Goal: Information Seeking & Learning: Learn about a topic

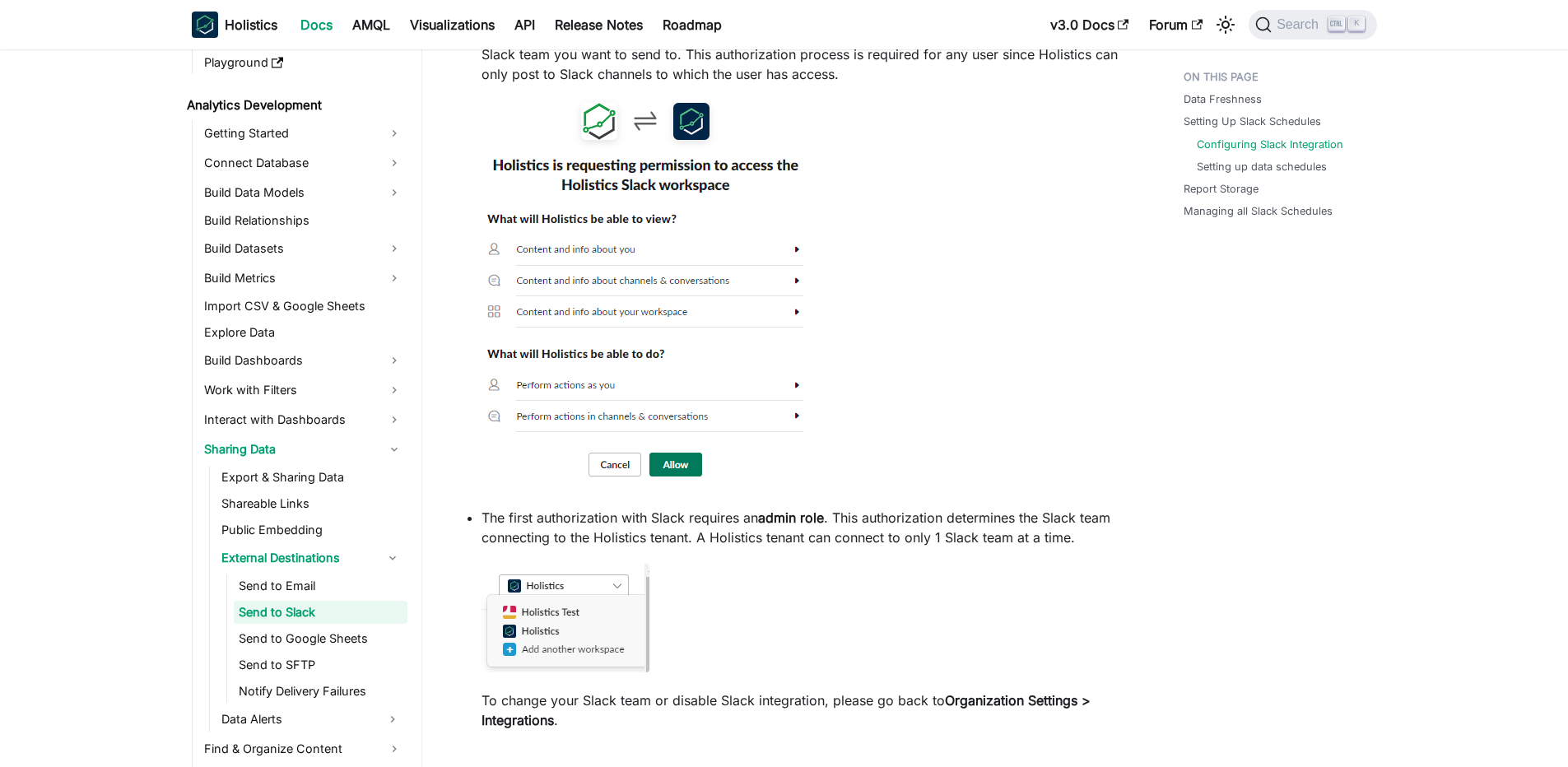
scroll to position [1421, 0]
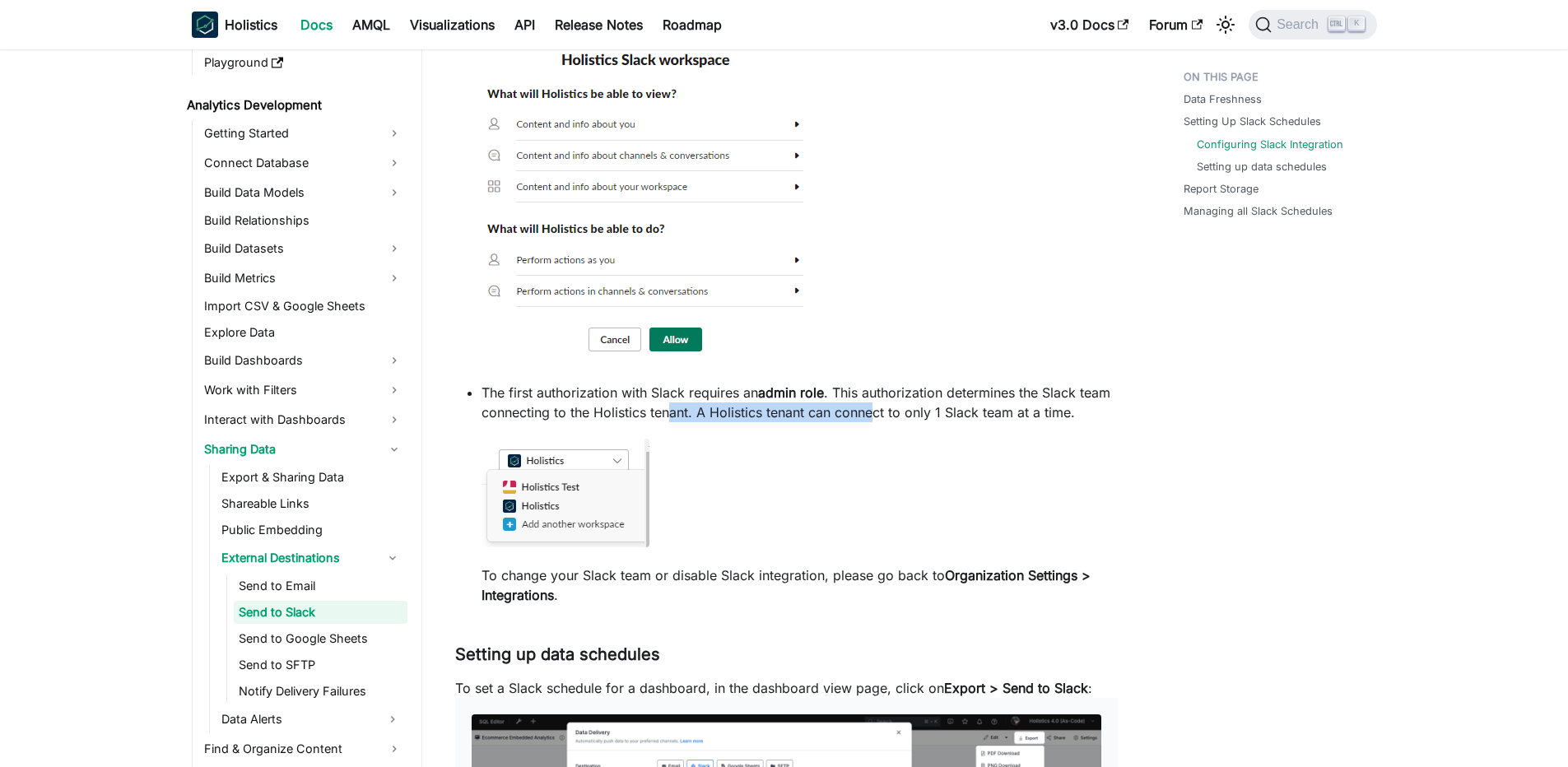
drag, startPoint x: 705, startPoint y: 425, endPoint x: 907, endPoint y: 426, distance: 202.0
click at [907, 422] on p "The first authorization with Slack requires an admin role . This authorization …" at bounding box center [799, 402] width 636 height 39
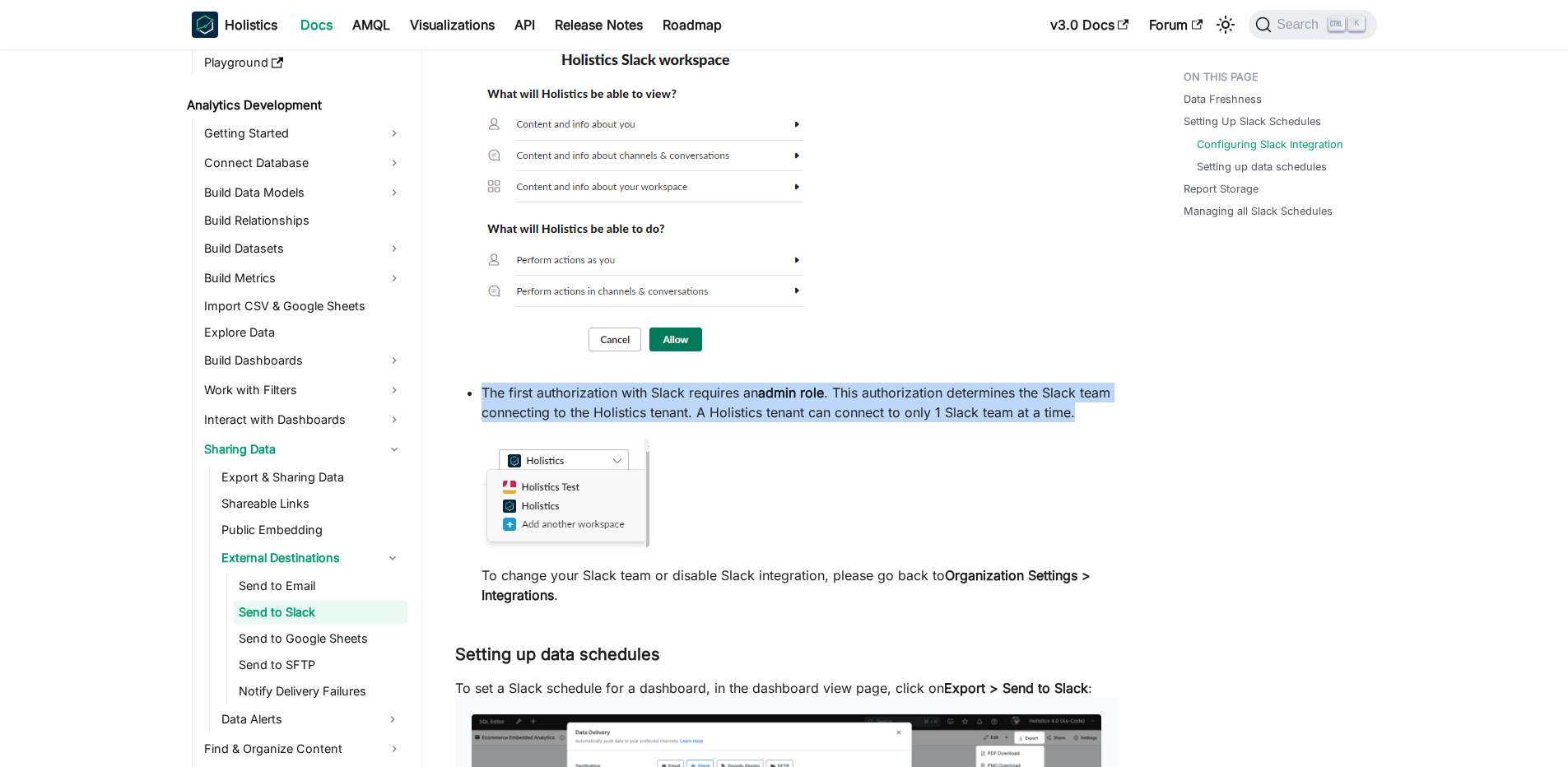
click at [907, 422] on p "The first authorization with Slack requires an admin role . This authorization …" at bounding box center [799, 402] width 636 height 39
click at [809, 401] on strong "admin role" at bounding box center [790, 393] width 66 height 17
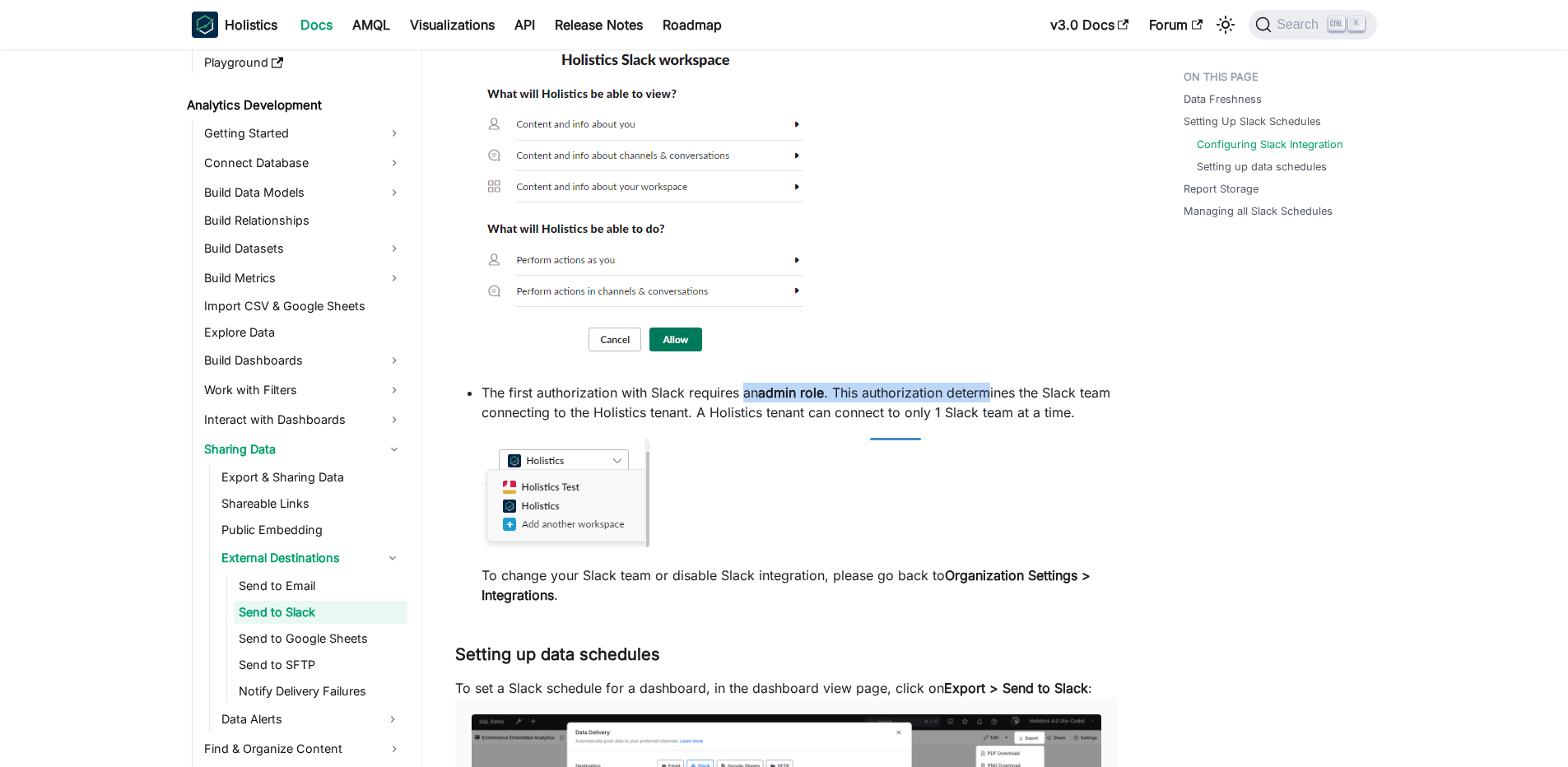
drag, startPoint x: 746, startPoint y: 416, endPoint x: 992, endPoint y: 421, distance: 246.1
click at [992, 421] on p "The first authorization with Slack requires an admin role . This authorization …" at bounding box center [799, 402] width 636 height 39
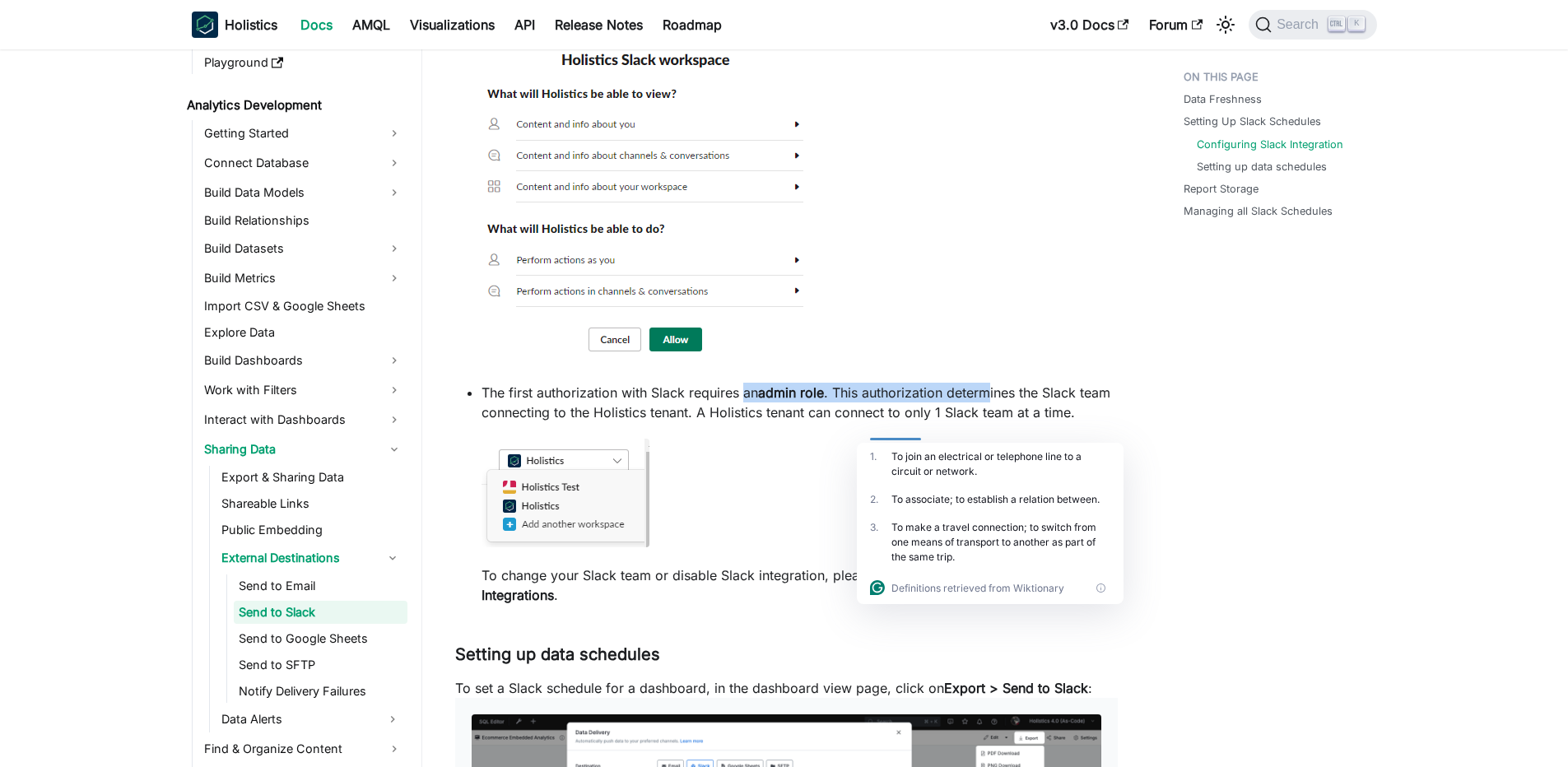
click at [992, 421] on p "The first authorization with Slack requires an admin role . This authorization …" at bounding box center [799, 402] width 636 height 39
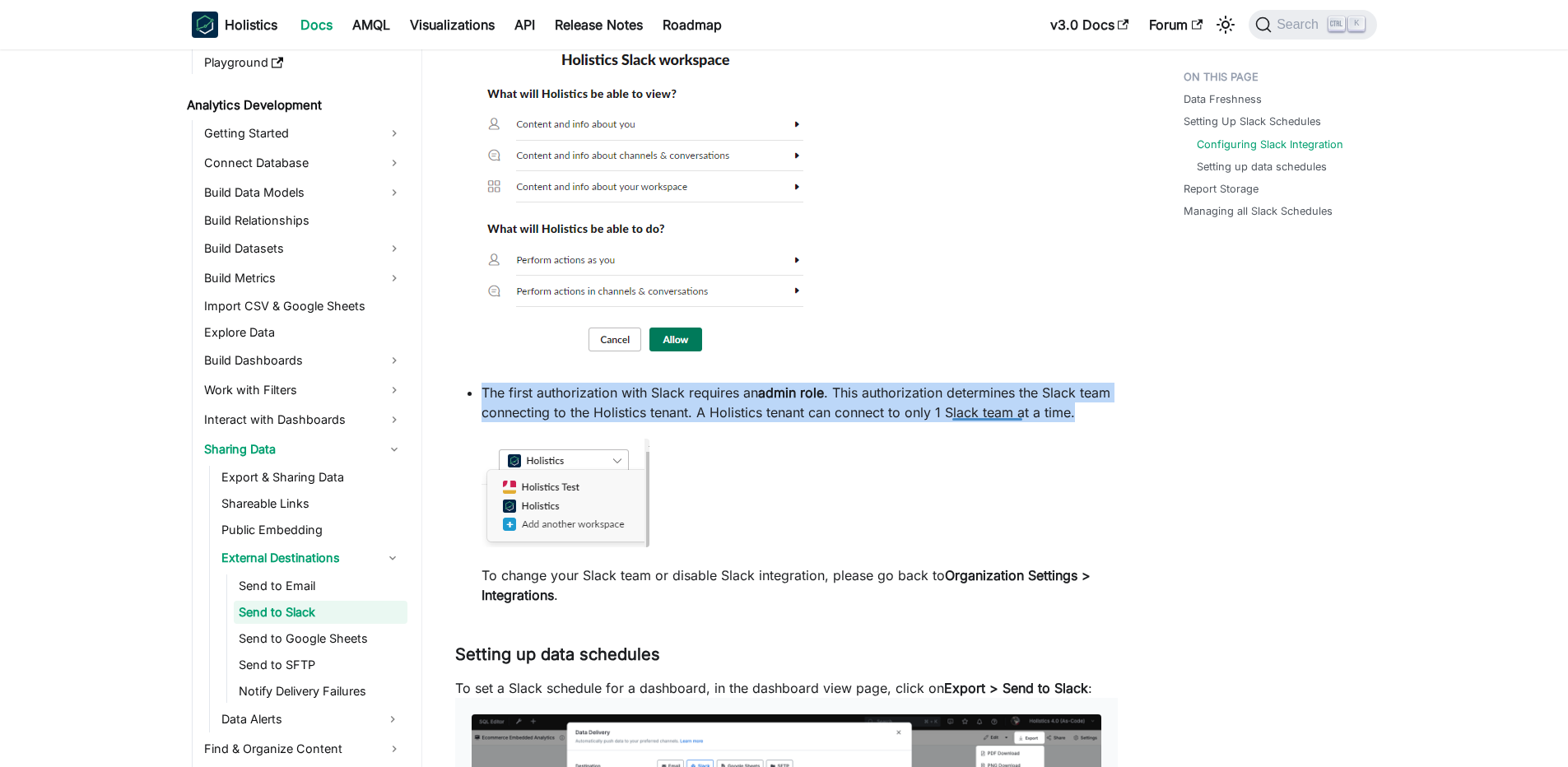
click at [978, 414] on p "The first authorization with Slack requires an admin role . This authorization …" at bounding box center [799, 402] width 636 height 39
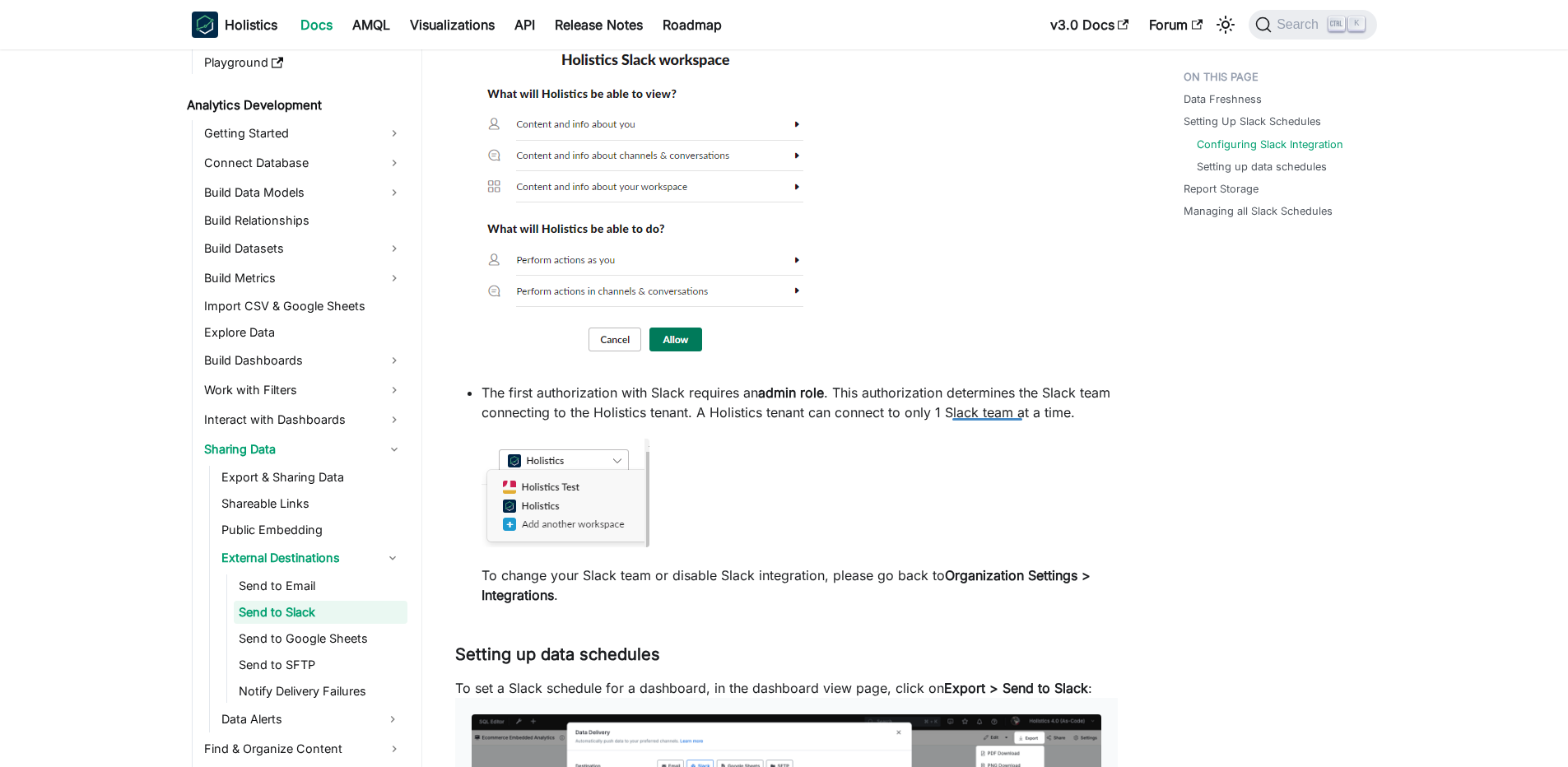
click at [935, 413] on p "The first authorization with Slack requires an admin role . This authorization …" at bounding box center [799, 402] width 636 height 39
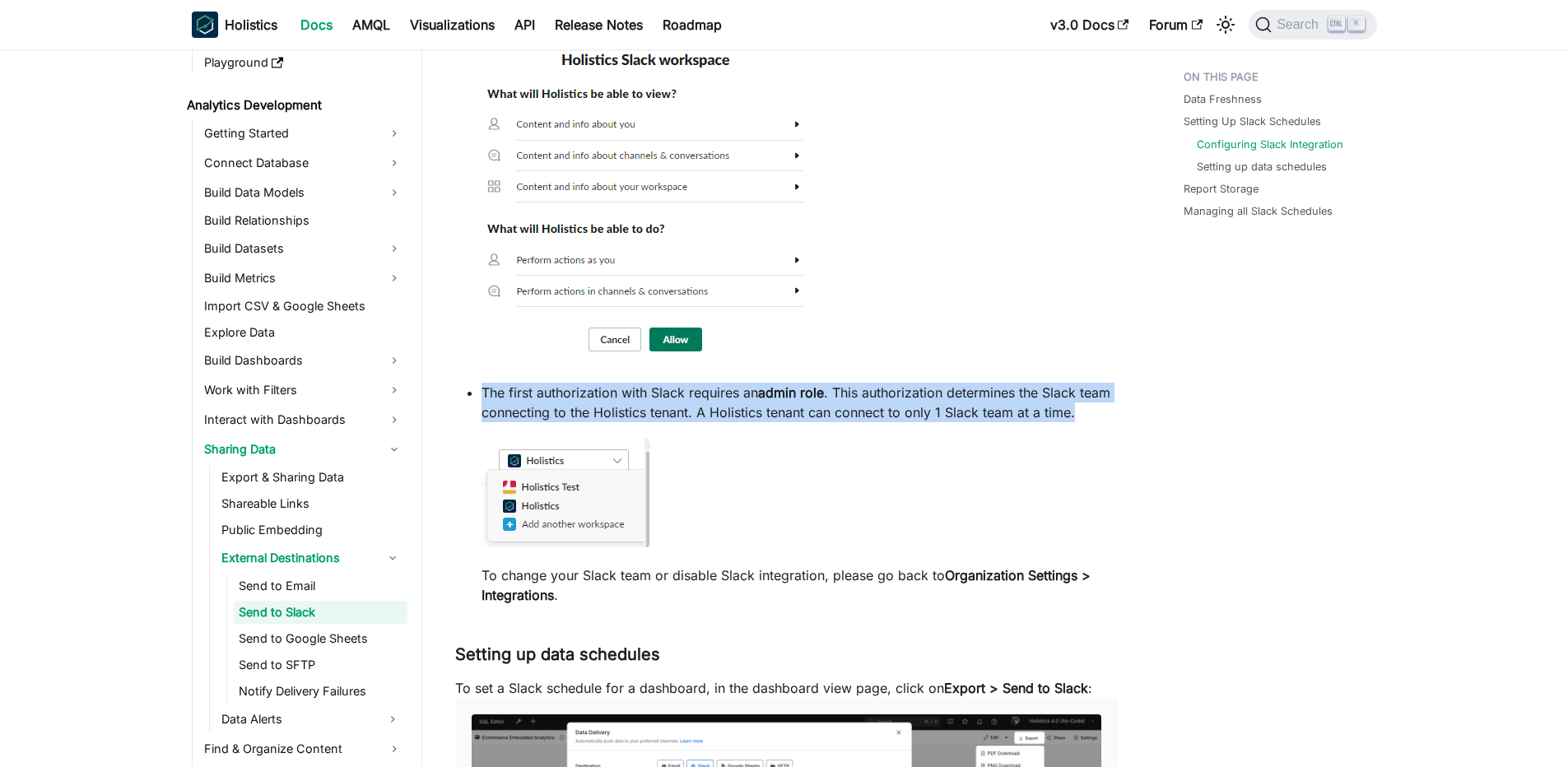
click at [935, 413] on p "The first authorization with Slack requires an admin role . This authorization …" at bounding box center [799, 402] width 636 height 39
click at [623, 422] on p "The first authorization with Slack requires an admin role . This authorization …" at bounding box center [799, 402] width 636 height 39
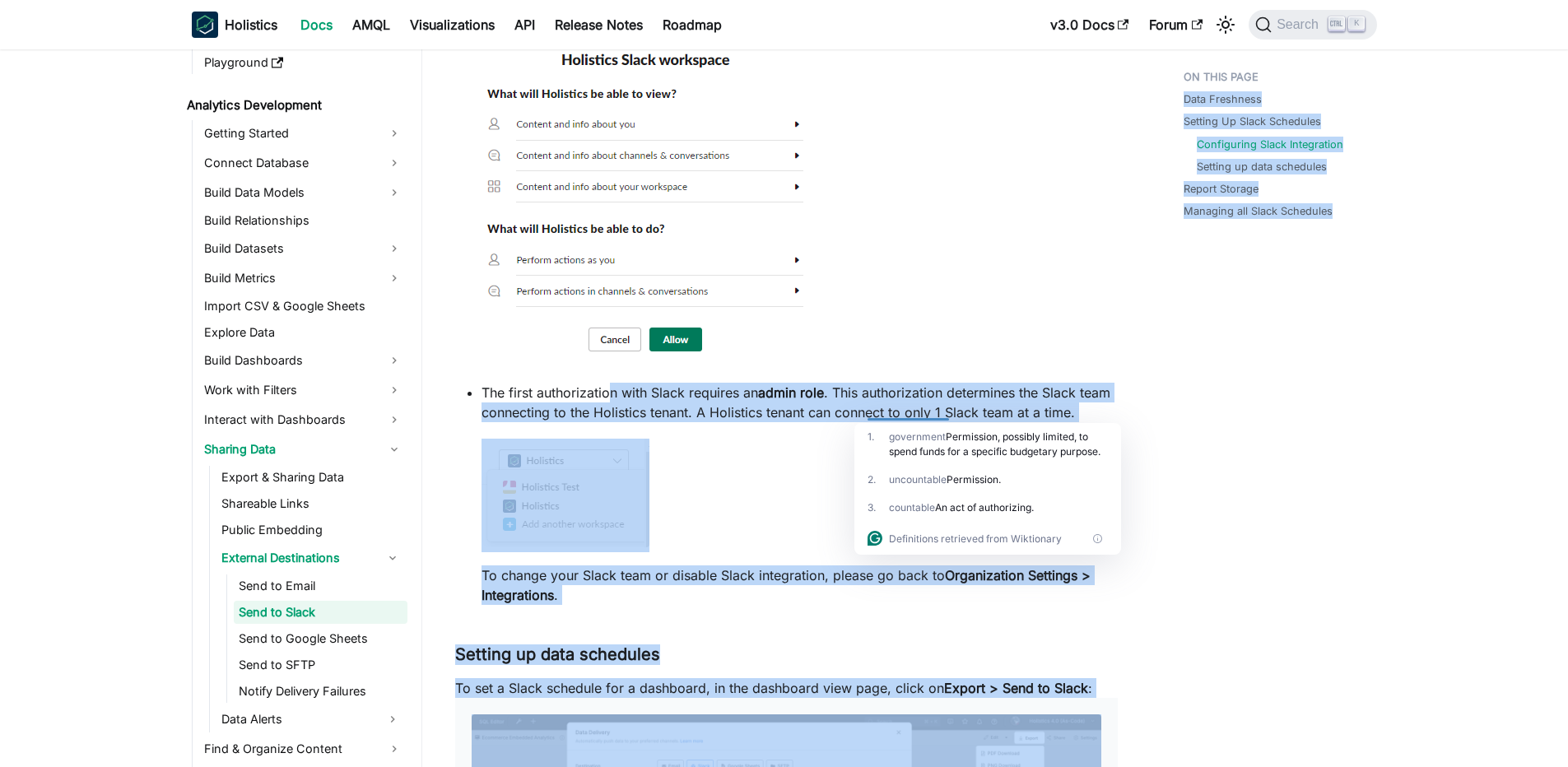
drag, startPoint x: 610, startPoint y: 418, endPoint x: 887, endPoint y: 434, distance: 277.5
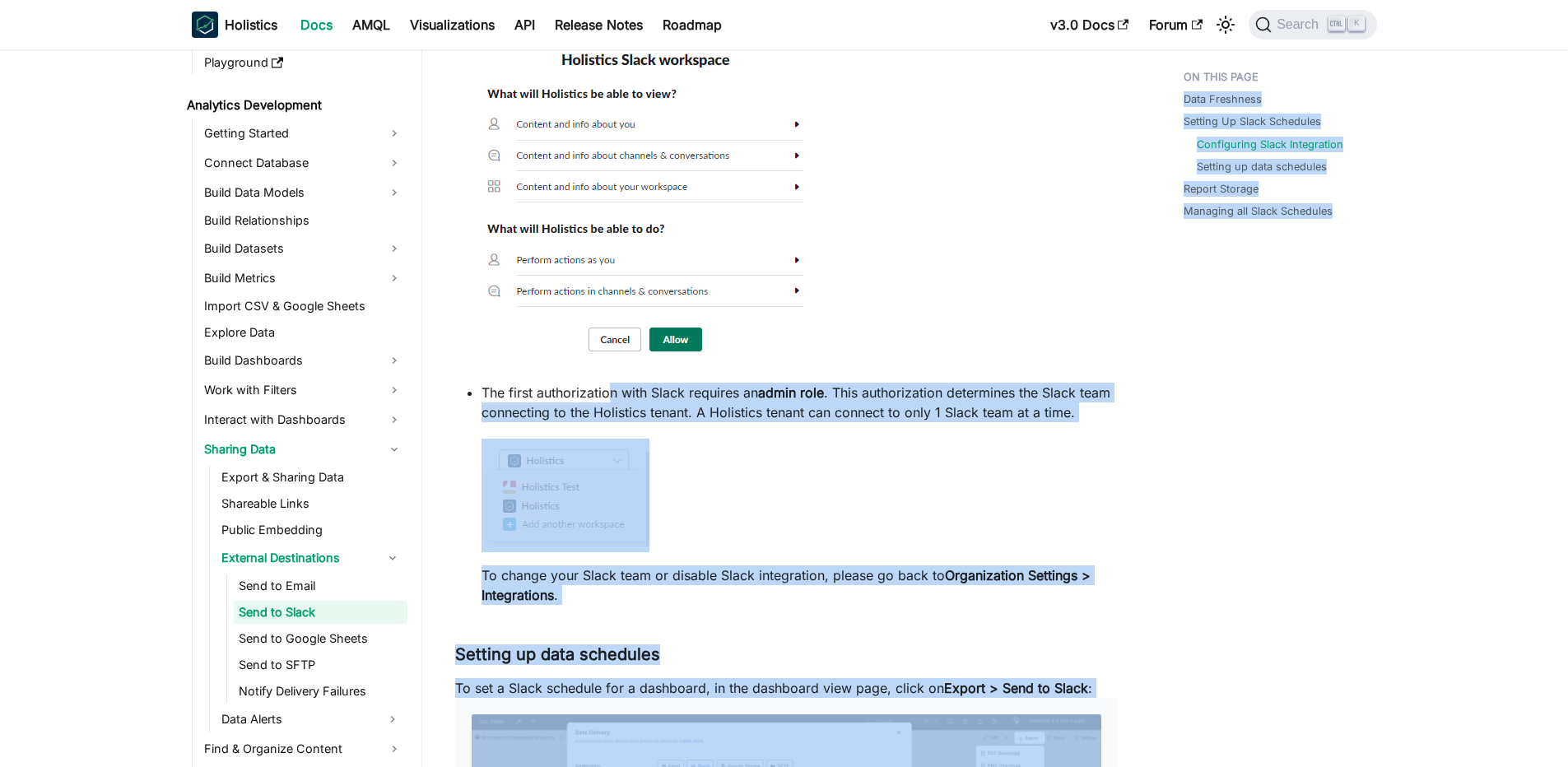
click at [770, 422] on p "The first authorization with Slack requires an admin role . This authorization …" at bounding box center [799, 402] width 636 height 39
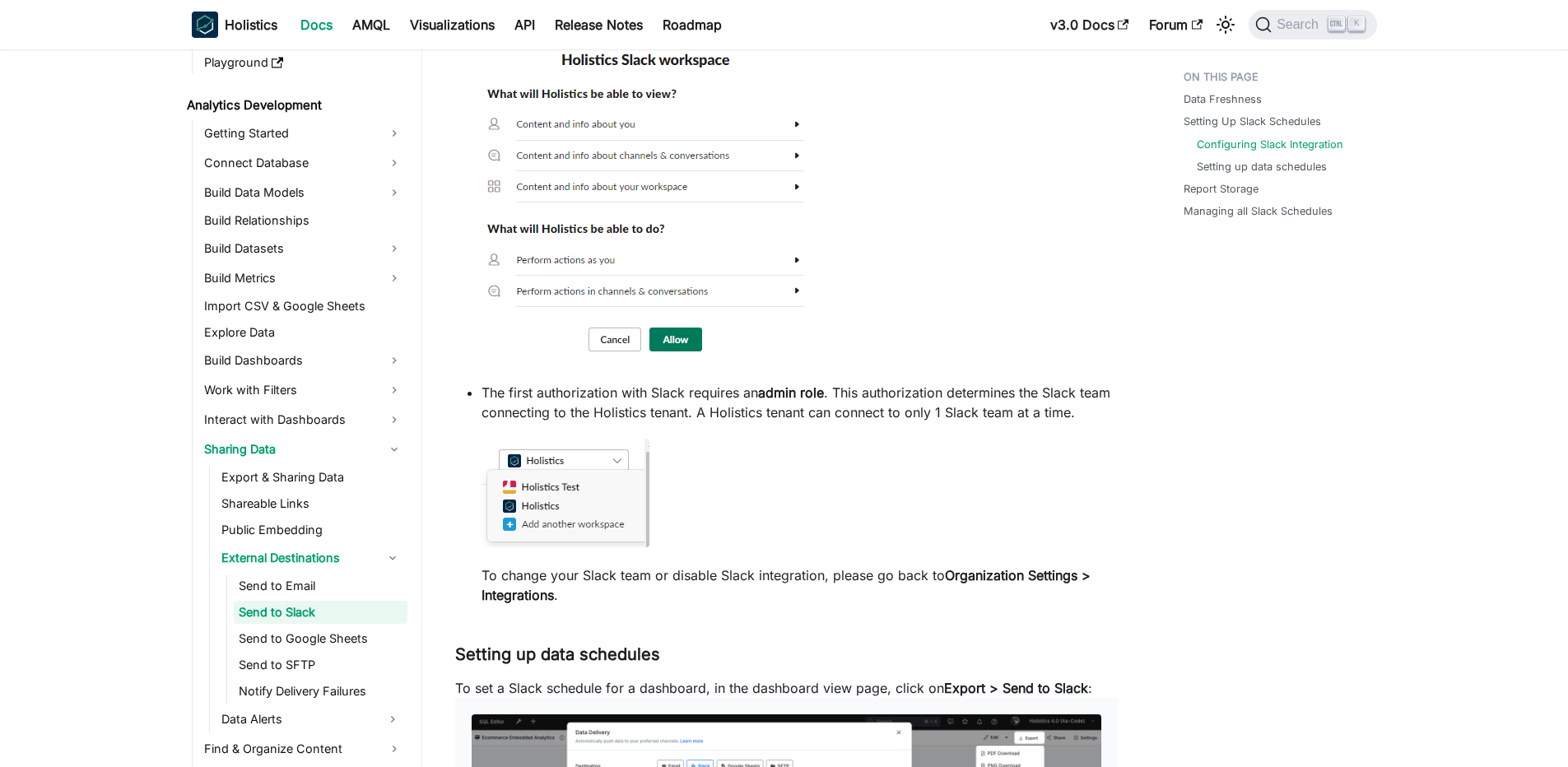
click at [782, 422] on p "The first authorization with Slack requires an admin role . This authorization …" at bounding box center [799, 402] width 636 height 39
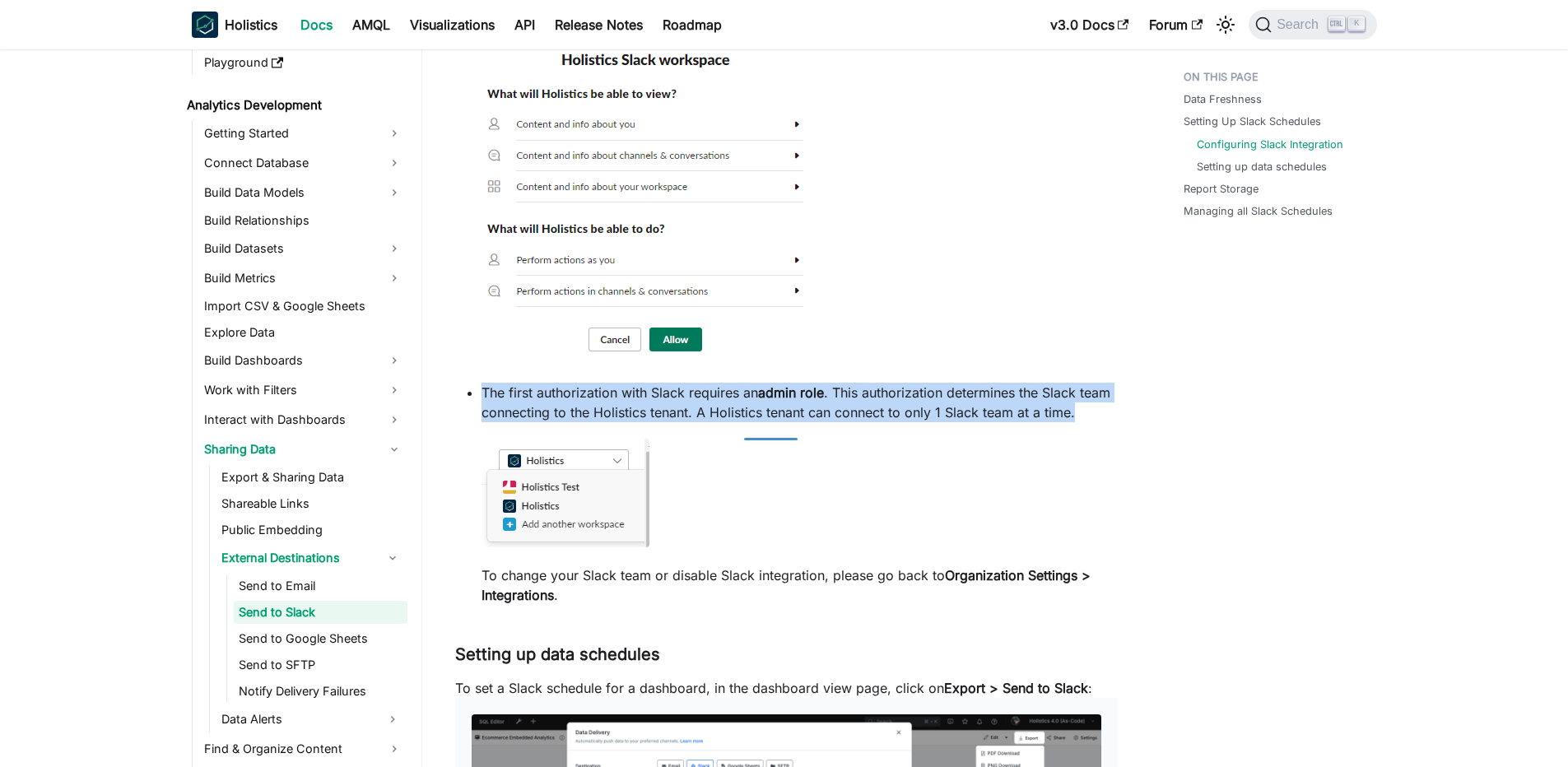
click at [782, 422] on p "The first authorization with Slack requires an admin role . This authorization …" at bounding box center [799, 402] width 636 height 39
click at [742, 443] on li "The first authorization with Slack requires an admin role . This authorization …" at bounding box center [799, 494] width 636 height 222
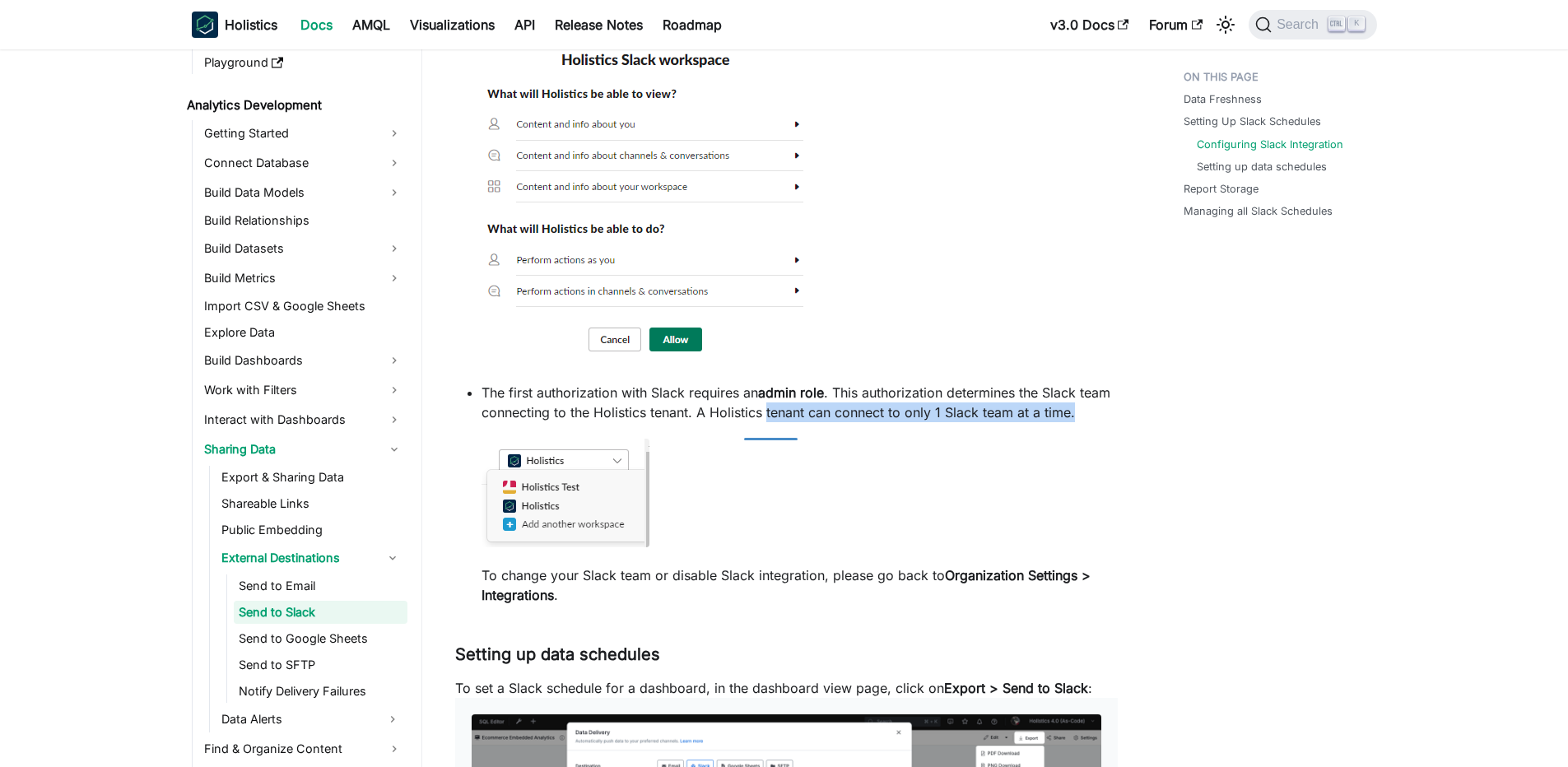
drag, startPoint x: 662, startPoint y: 442, endPoint x: 799, endPoint y: 435, distance: 137.2
click at [799, 435] on li "The first authorization with Slack requires an admin role . This authorization …" at bounding box center [799, 494] width 636 height 222
click at [799, 422] on p "The first authorization with Slack requires an admin role . This authorization …" at bounding box center [799, 402] width 636 height 39
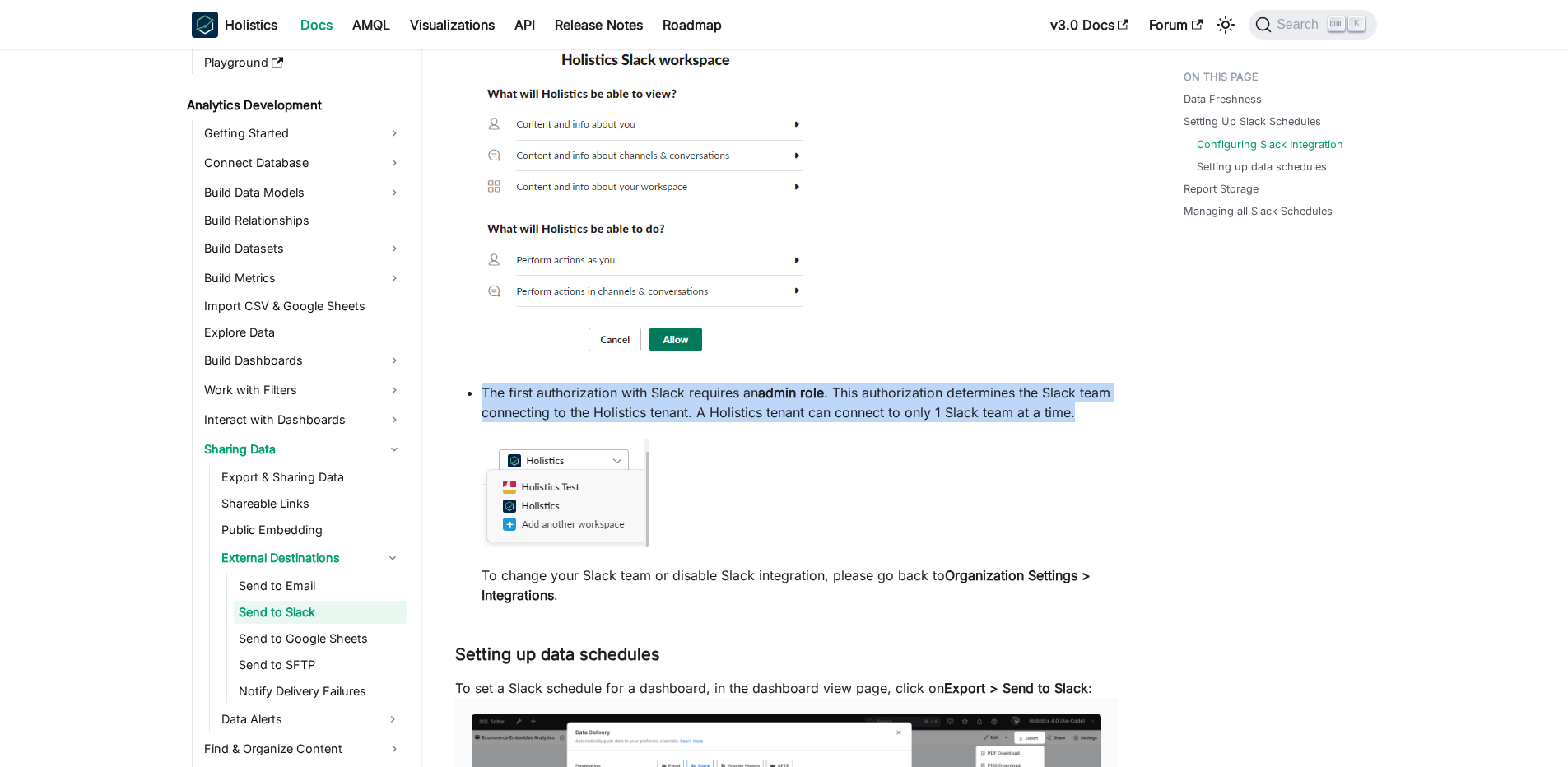
click at [799, 422] on p "The first authorization with Slack requires an admin role . This authorization …" at bounding box center [799, 402] width 636 height 39
click at [763, 422] on p "The first authorization with Slack requires an admin role . This authorization …" at bounding box center [799, 402] width 636 height 39
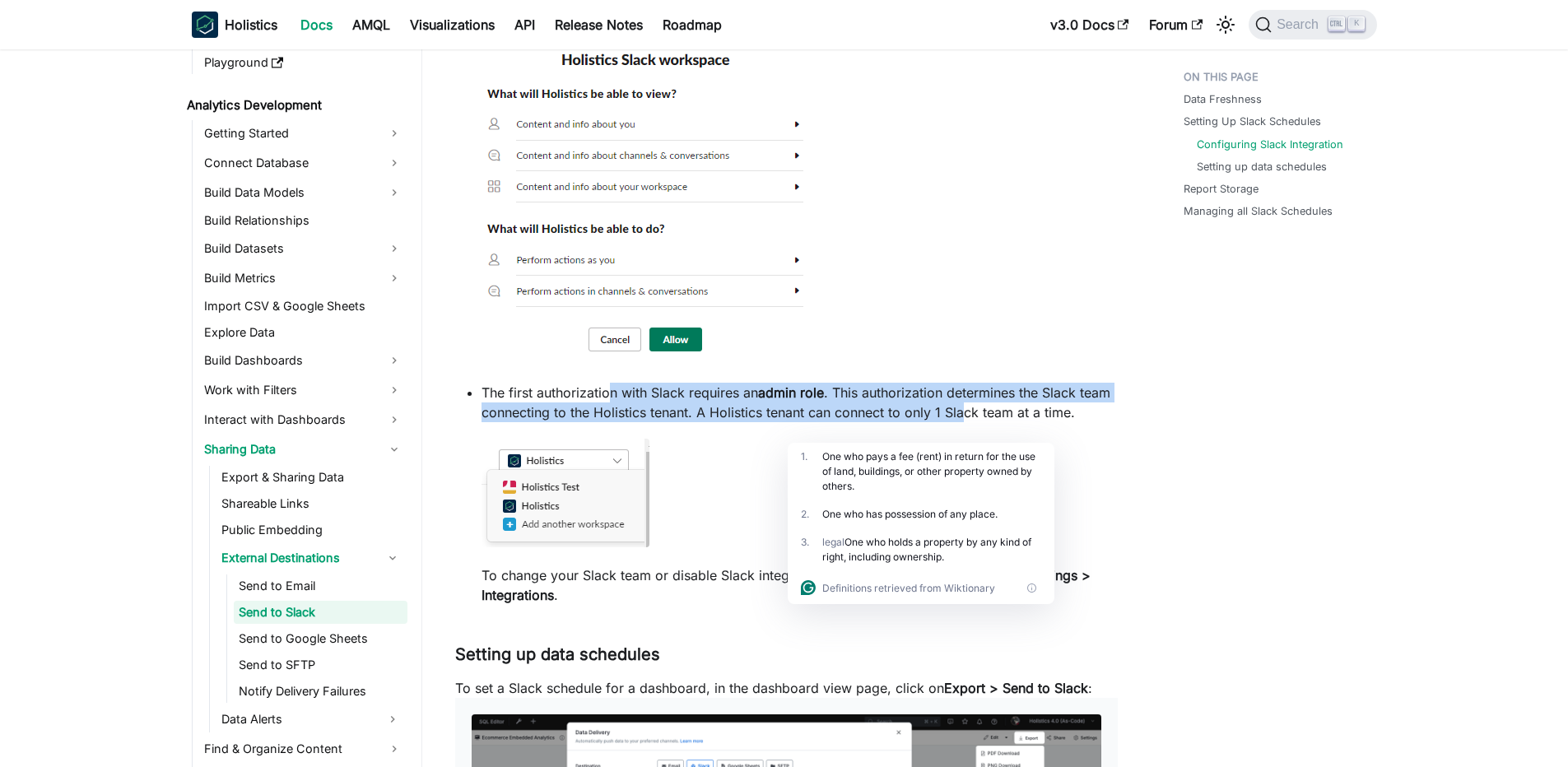
drag, startPoint x: 609, startPoint y: 417, endPoint x: 1001, endPoint y: 426, distance: 392.1
click at [1001, 422] on p "The first authorization with Slack requires an admin role . This authorization …" at bounding box center [799, 402] width 636 height 39
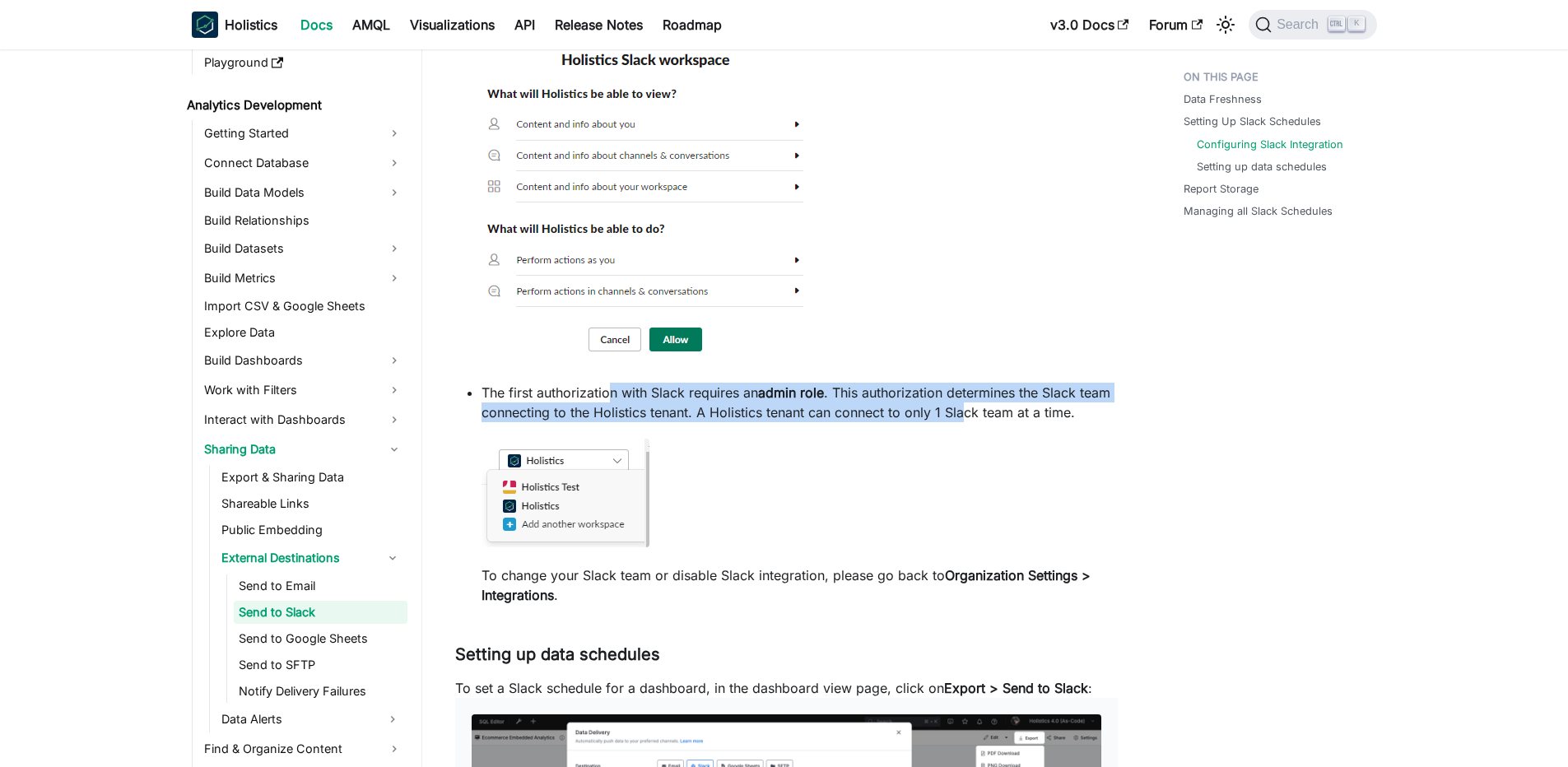
click at [1001, 422] on p "The first authorization with Slack requires an admin role . This authorization …" at bounding box center [799, 402] width 636 height 39
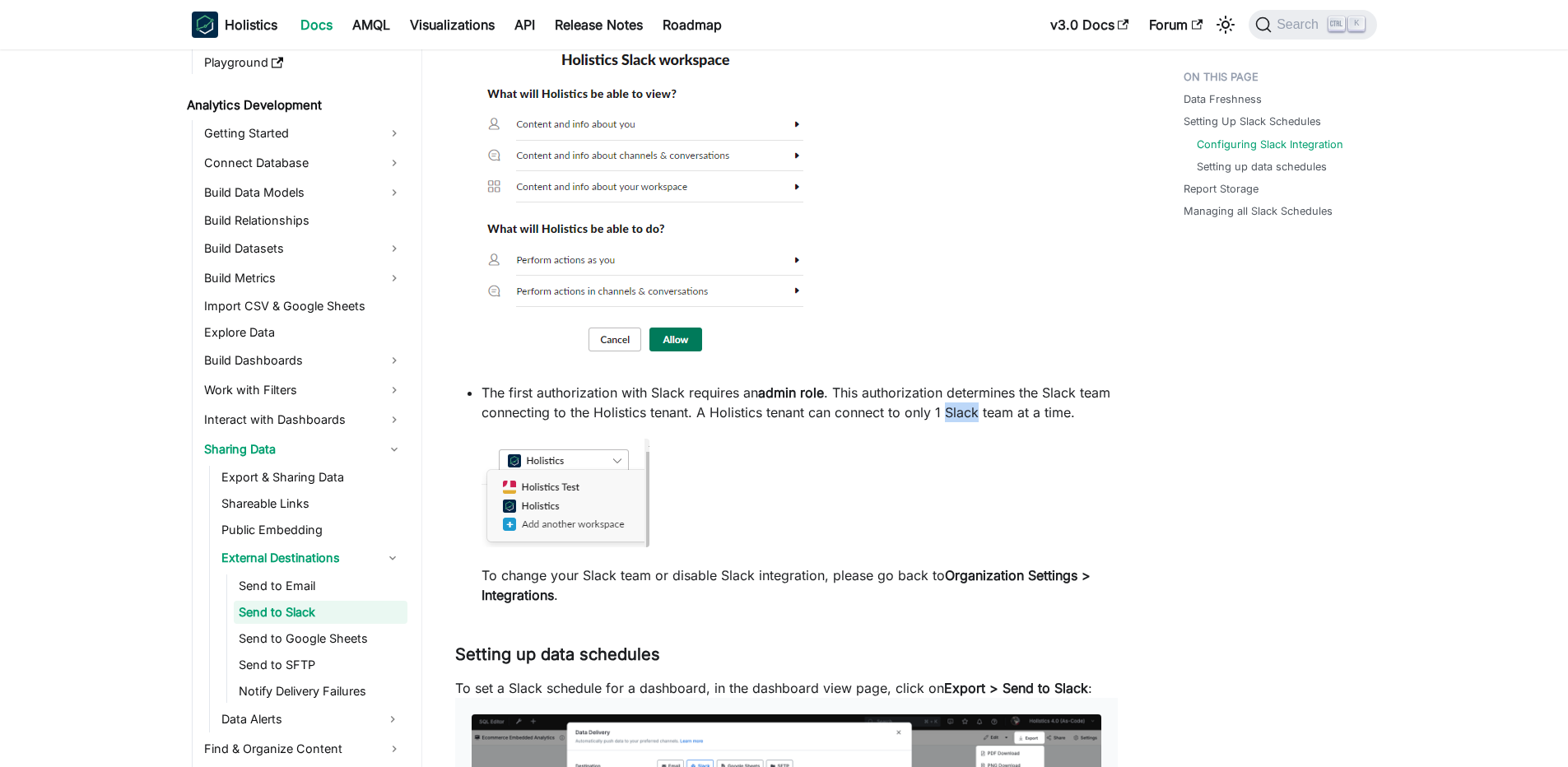
click at [1001, 422] on p "The first authorization with Slack requires an admin role . This authorization …" at bounding box center [799, 402] width 636 height 39
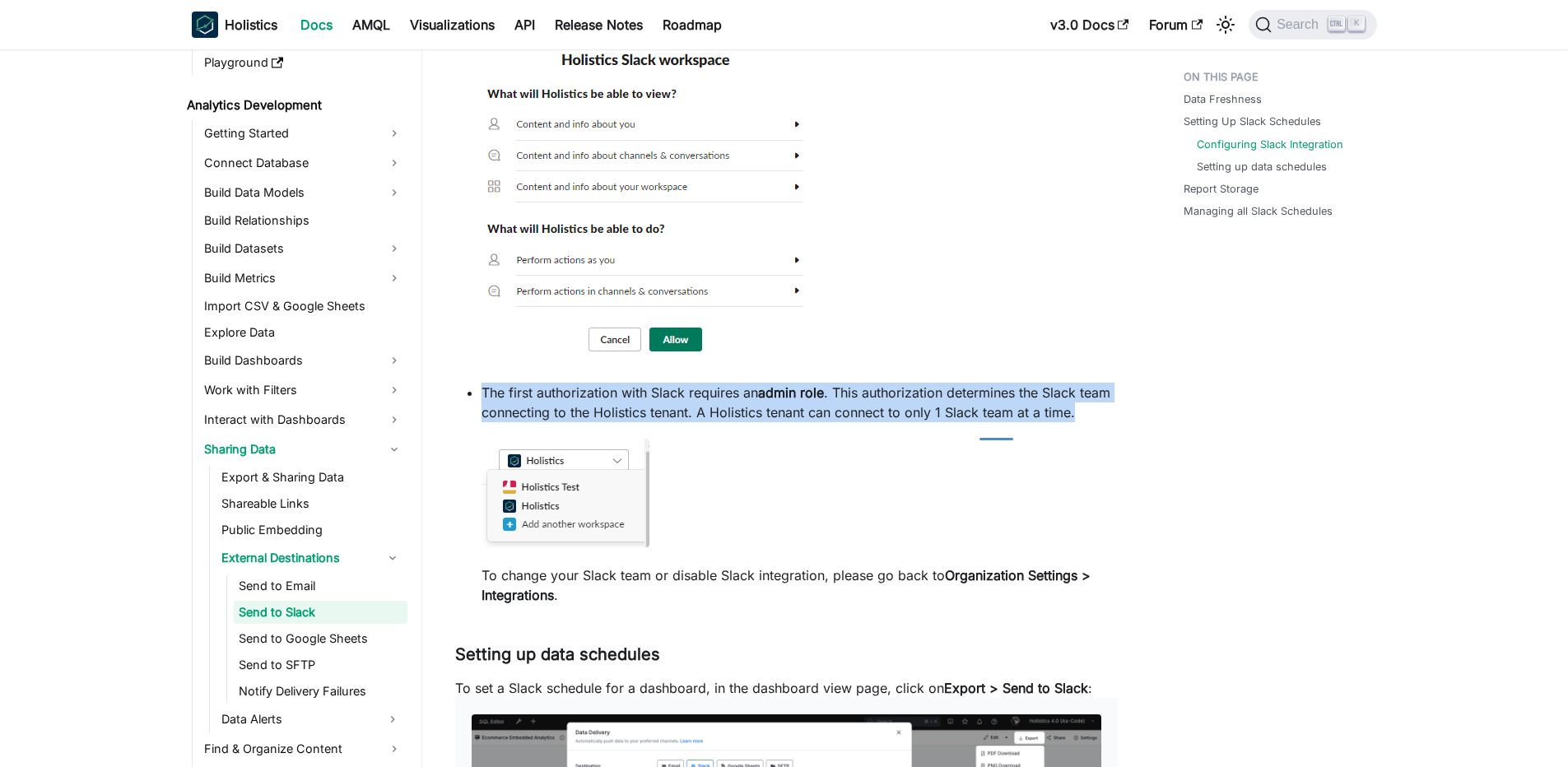
click at [1001, 422] on p "The first authorization with Slack requires an admin role . This authorization …" at bounding box center [799, 402] width 636 height 39
click at [988, 422] on p "The first authorization with Slack requires an admin role . This authorization …" at bounding box center [799, 402] width 636 height 39
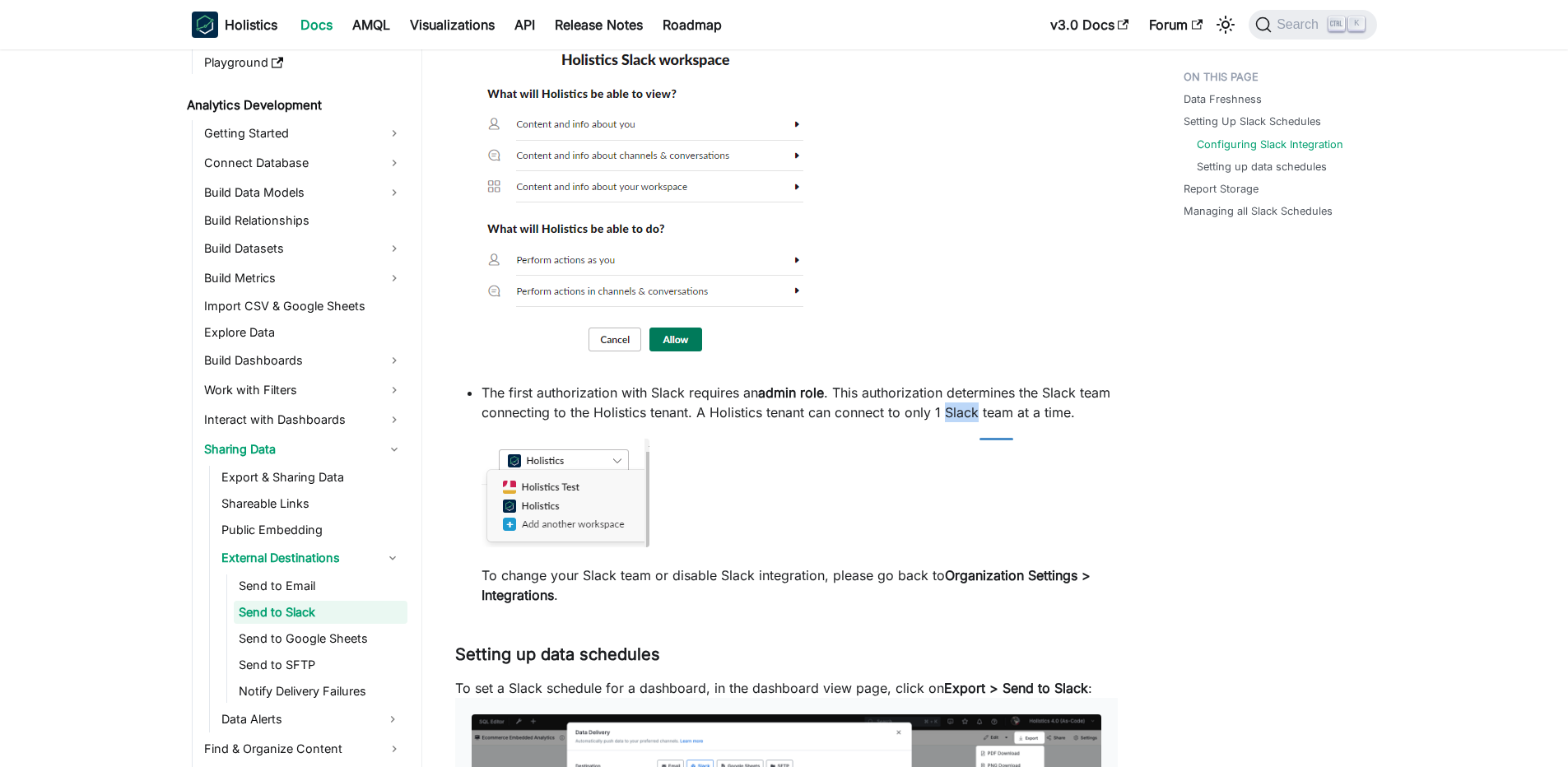
click at [988, 422] on p "The first authorization with Slack requires an admin role . This authorization …" at bounding box center [799, 402] width 636 height 39
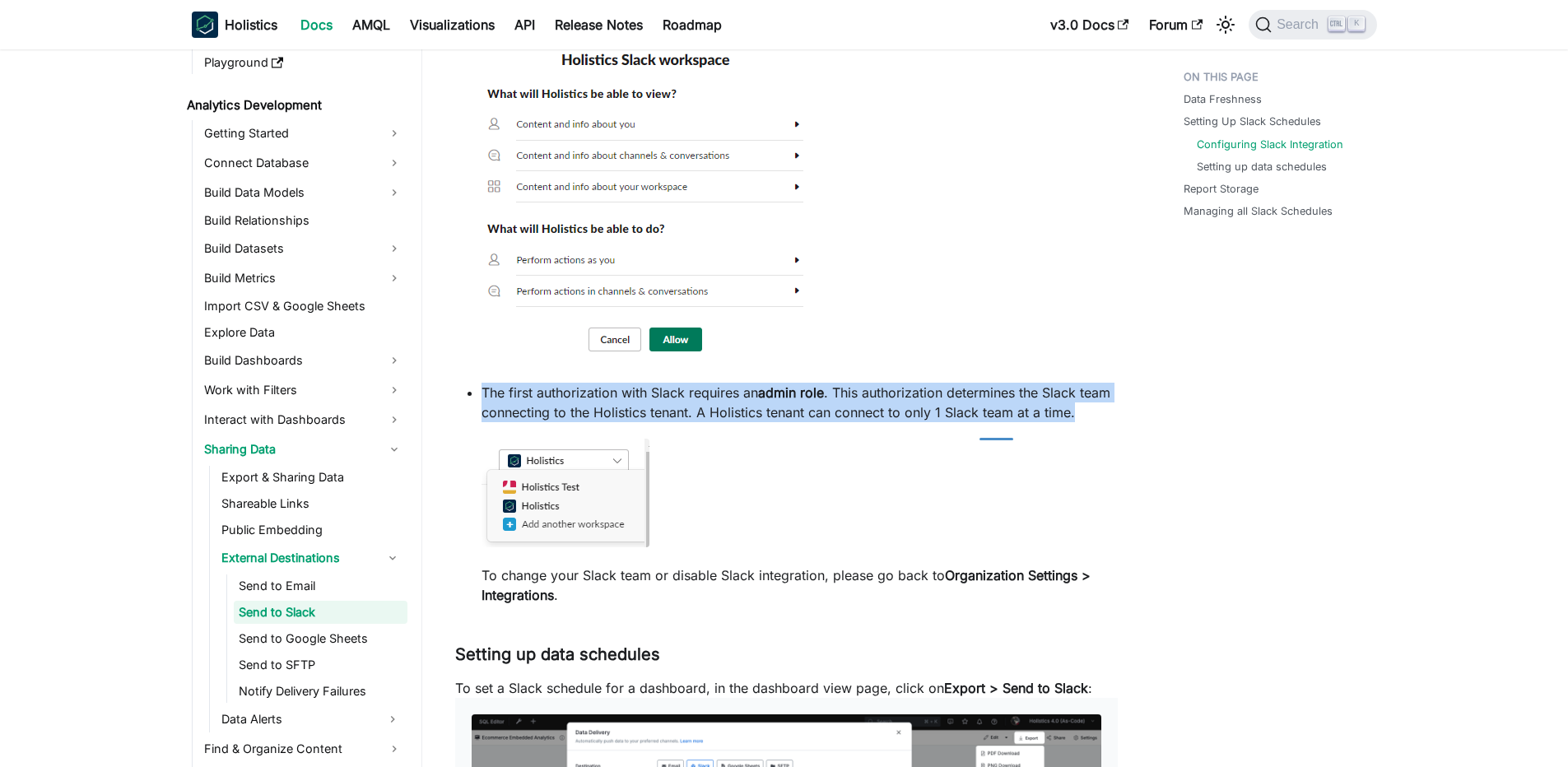
click at [988, 422] on p "The first authorization with Slack requires an admin role . This authorization …" at bounding box center [799, 402] width 636 height 39
click at [803, 422] on p "The first authorization with Slack requires an admin role . This authorization …" at bounding box center [799, 402] width 636 height 39
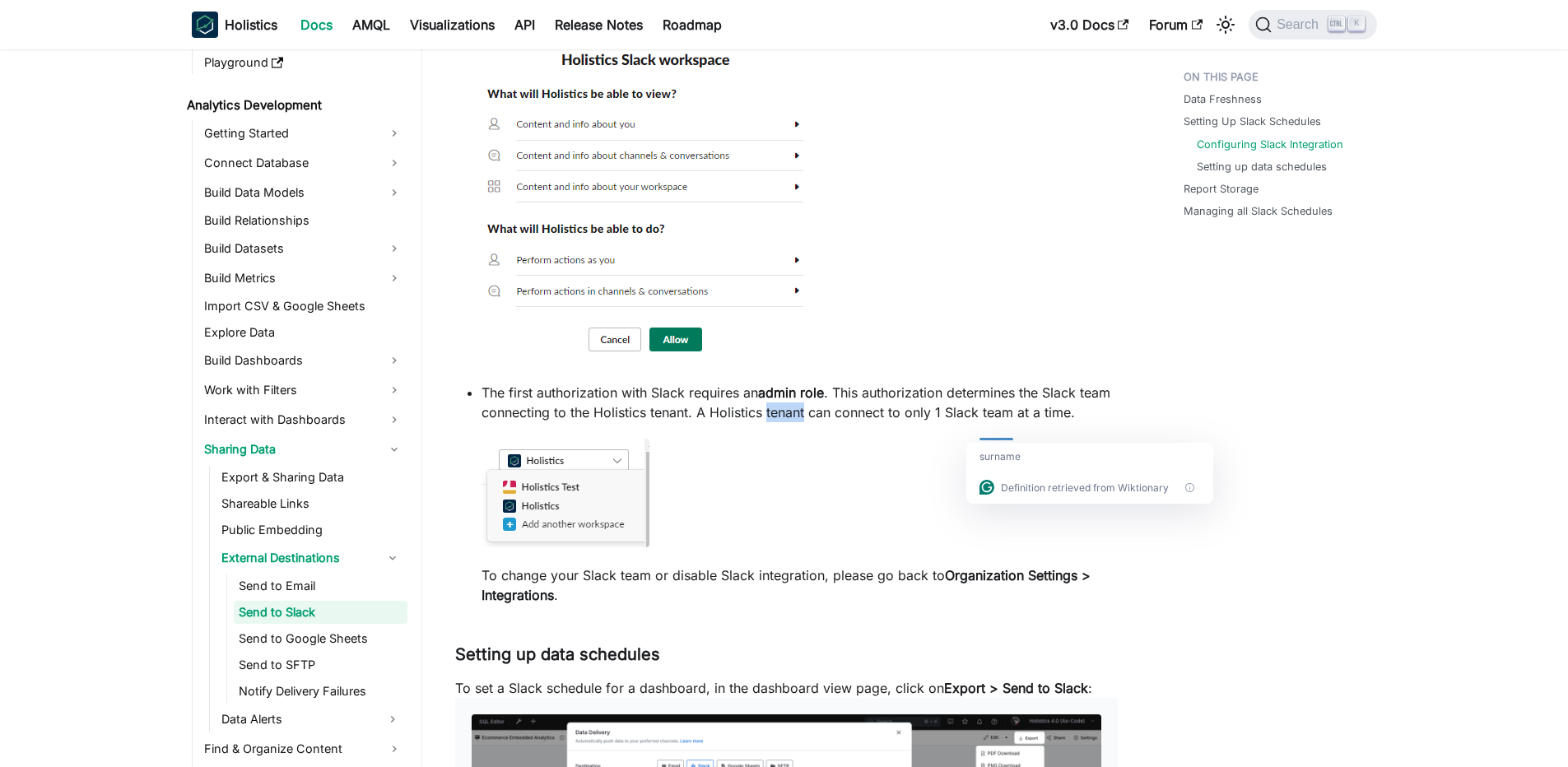
click at [803, 422] on p "The first authorization with Slack requires an admin role . This authorization …" at bounding box center [799, 402] width 636 height 39
click at [803, 438] on div at bounding box center [820, 432] width 39 height 17
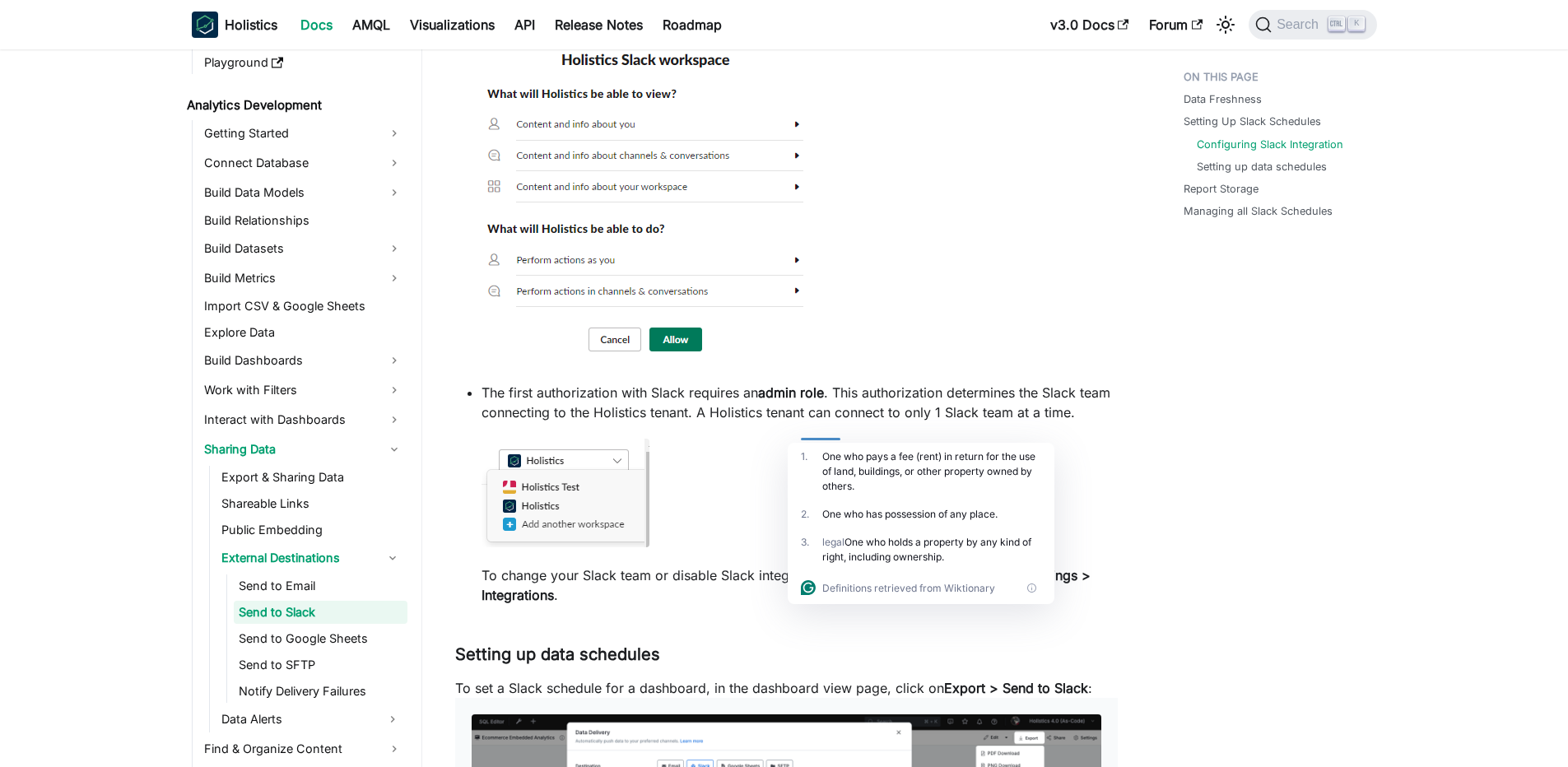
click at [740, 463] on li "The first authorization with Slack requires an admin role . This authorization …" at bounding box center [799, 494] width 636 height 222
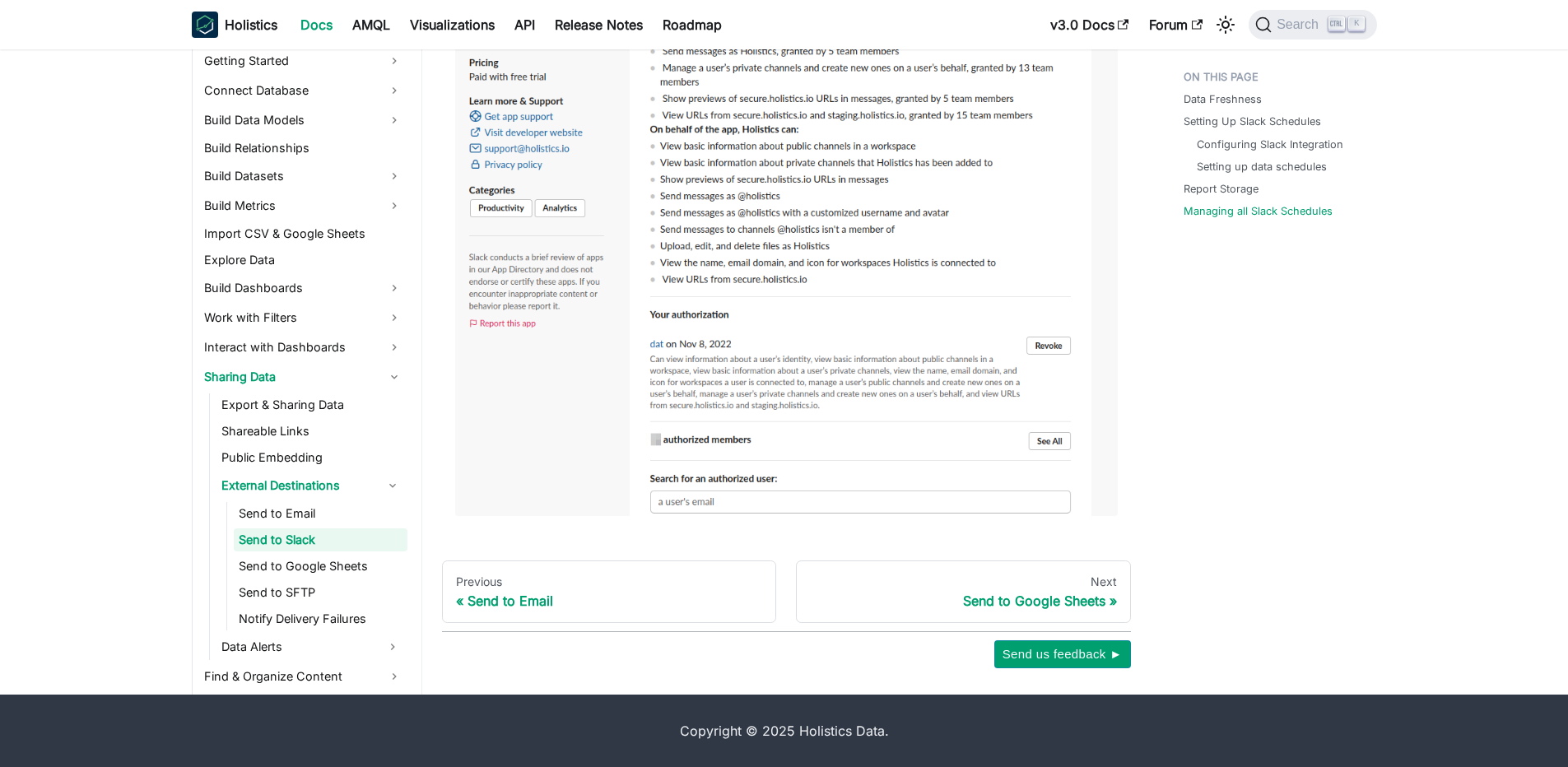
scroll to position [4627, 0]
click at [345, 574] on link "Send to Google Sheets" at bounding box center [320, 566] width 174 height 23
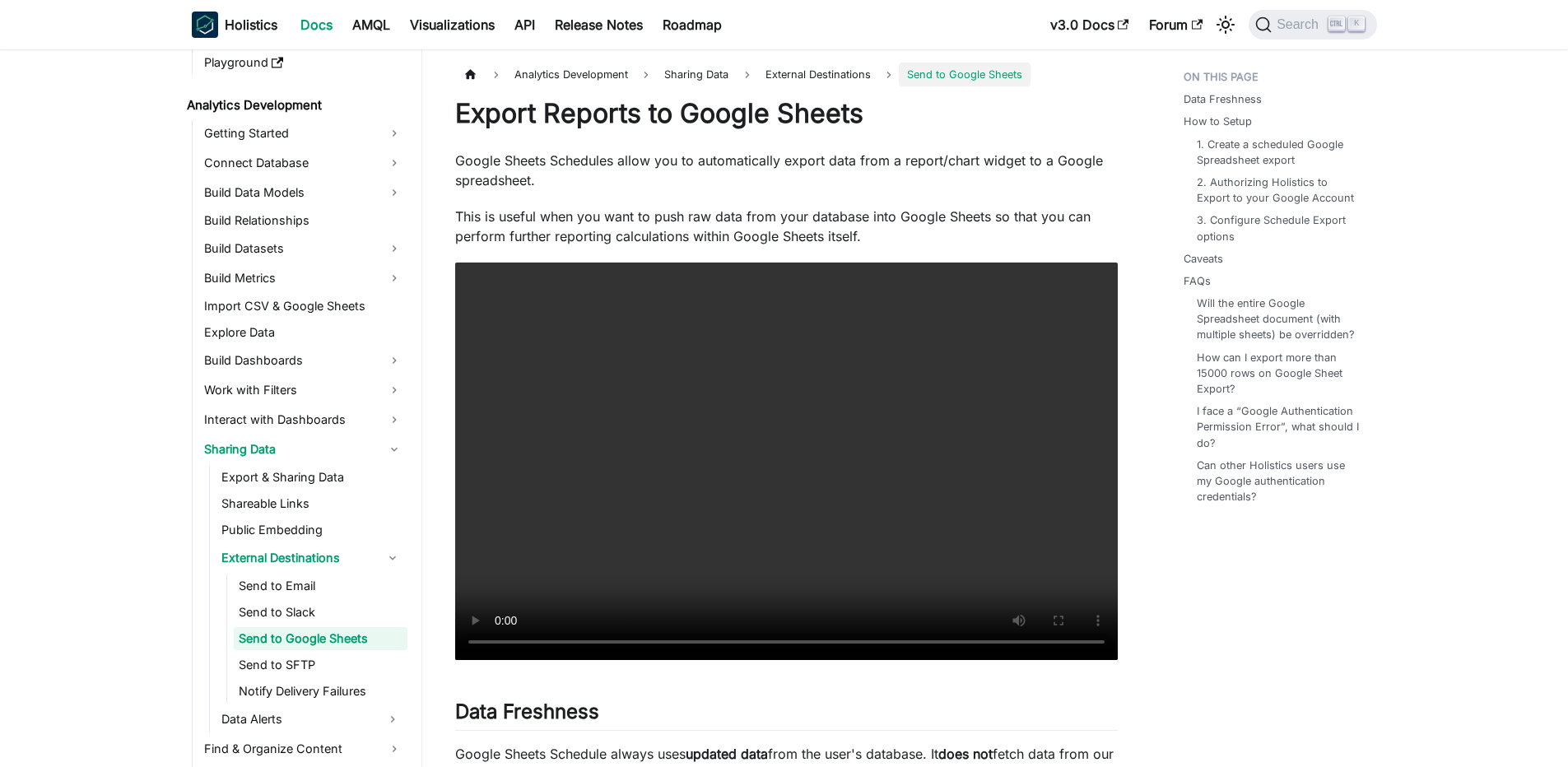
scroll to position [238, 0]
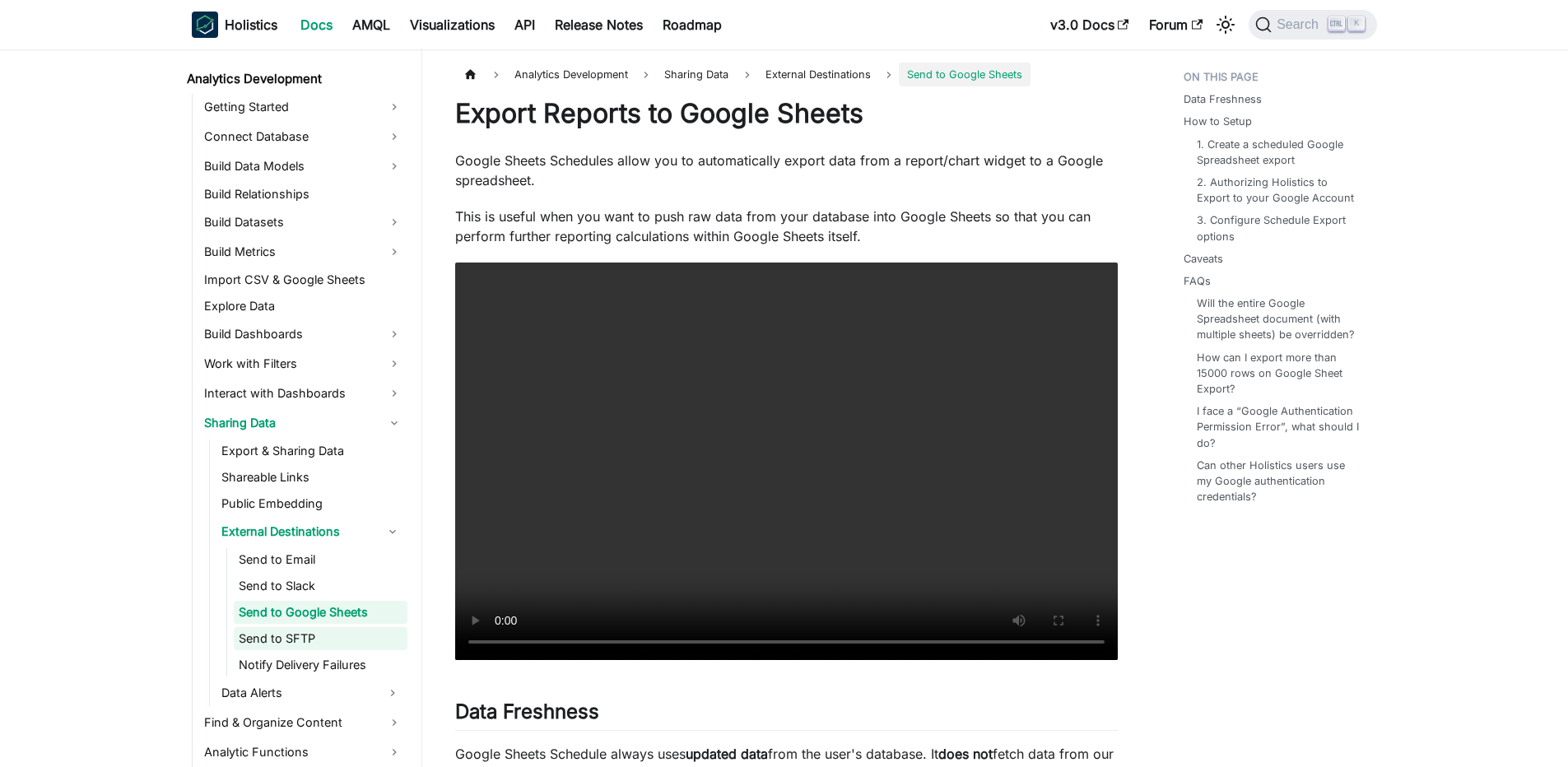
click at [349, 635] on link "Send to SFTP" at bounding box center [320, 639] width 174 height 23
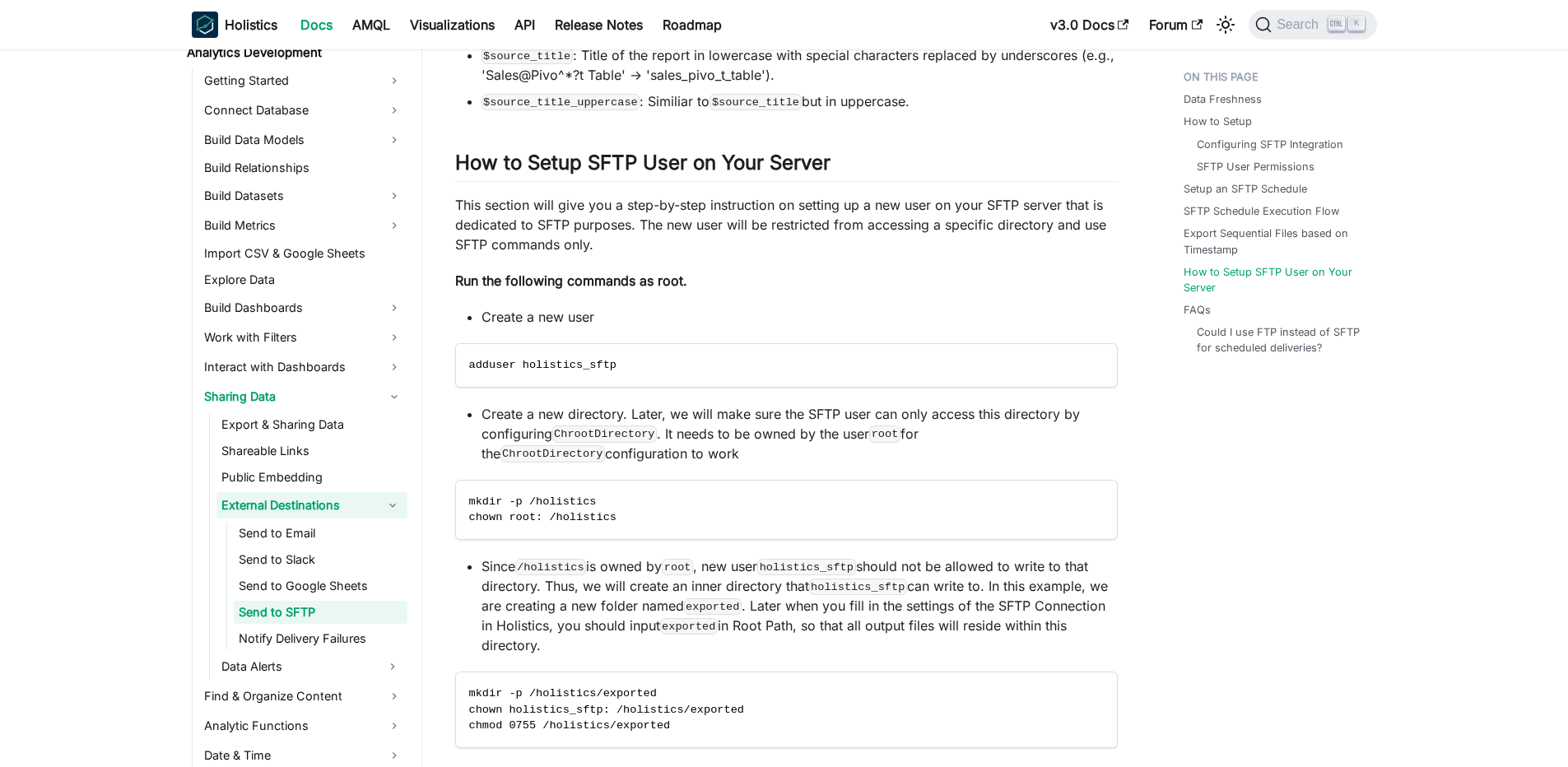
scroll to position [364, 0]
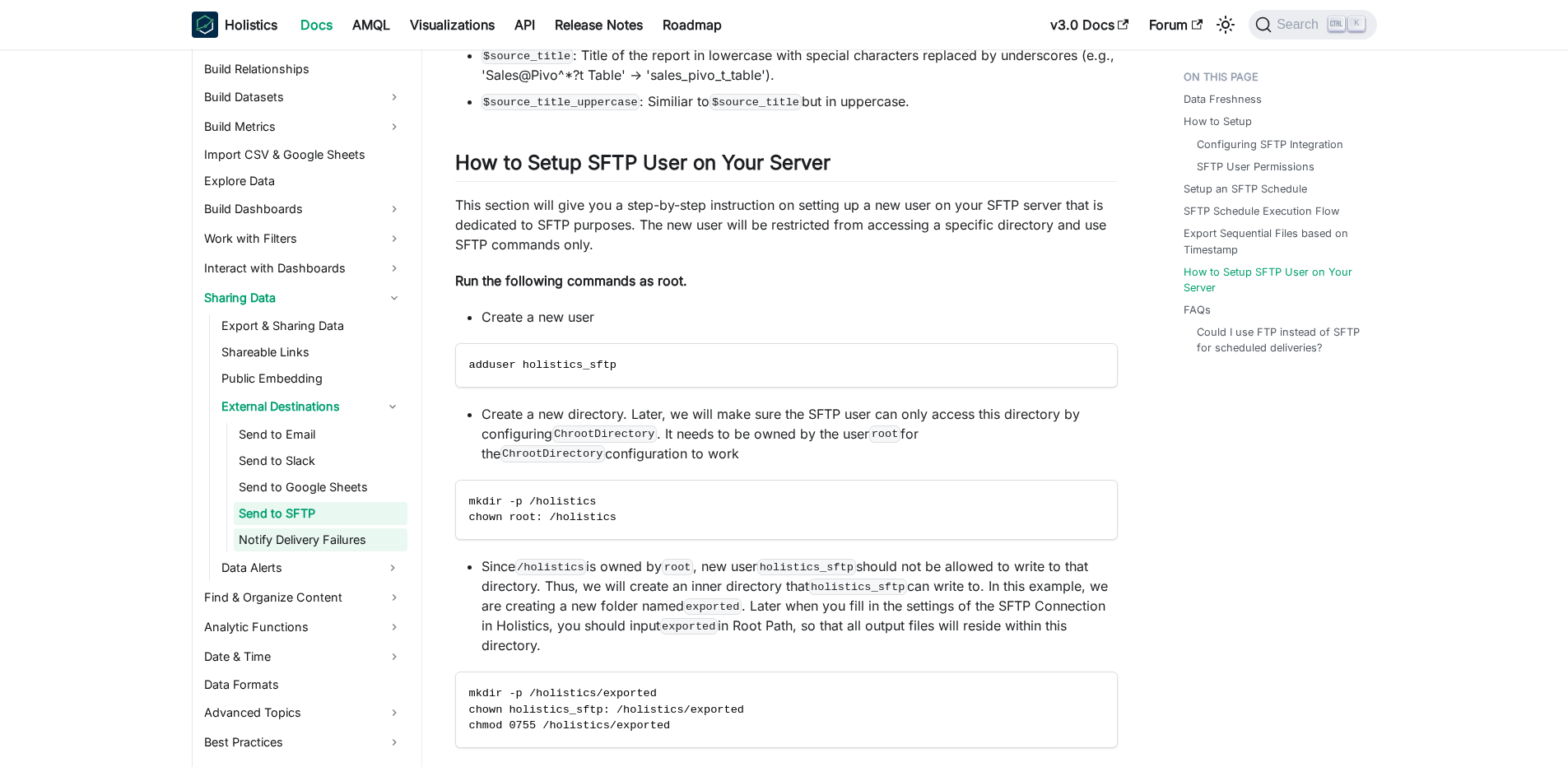
click at [329, 540] on link "Notify Delivery Failures" at bounding box center [320, 540] width 174 height 23
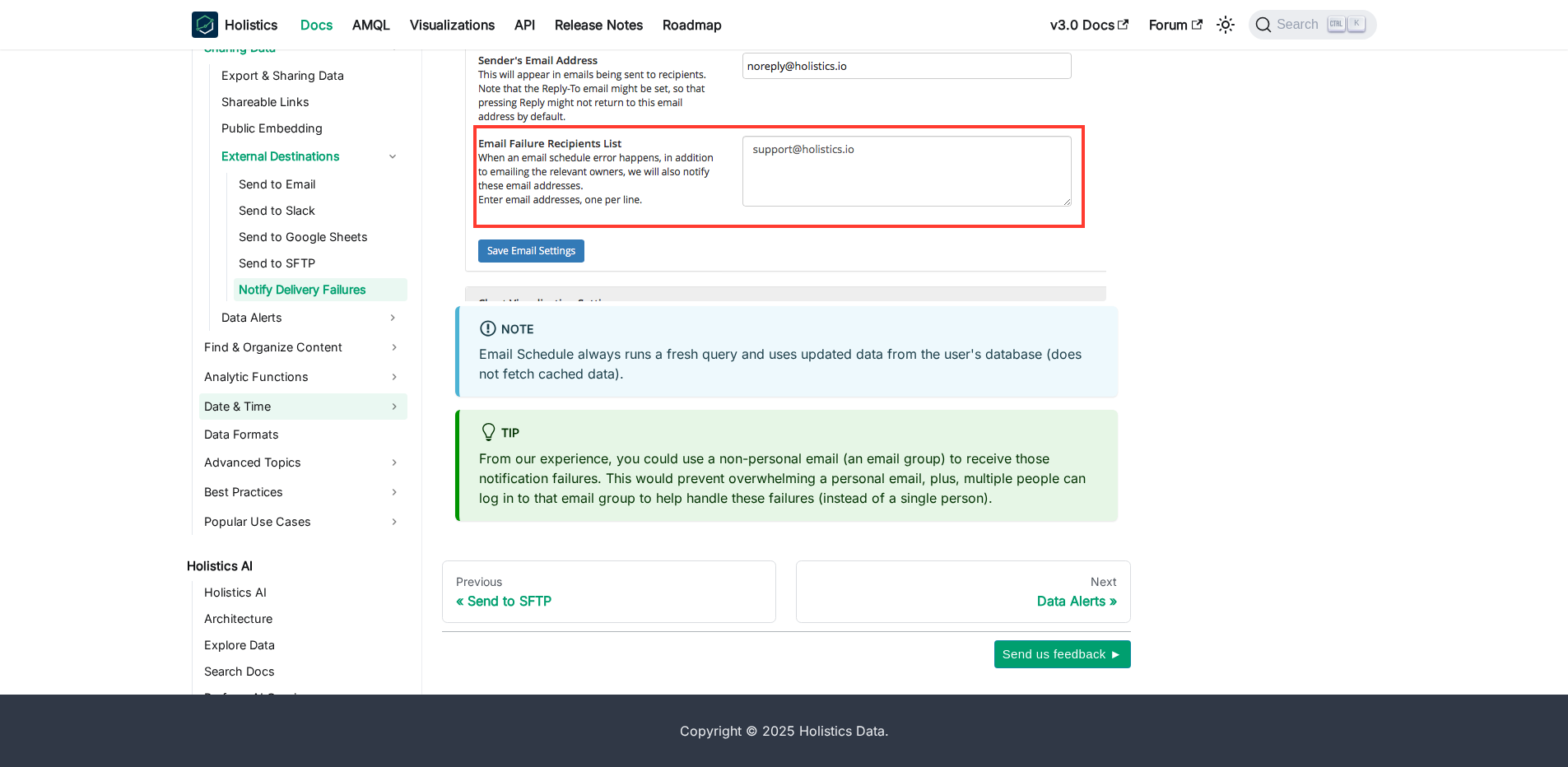
scroll to position [561, 0]
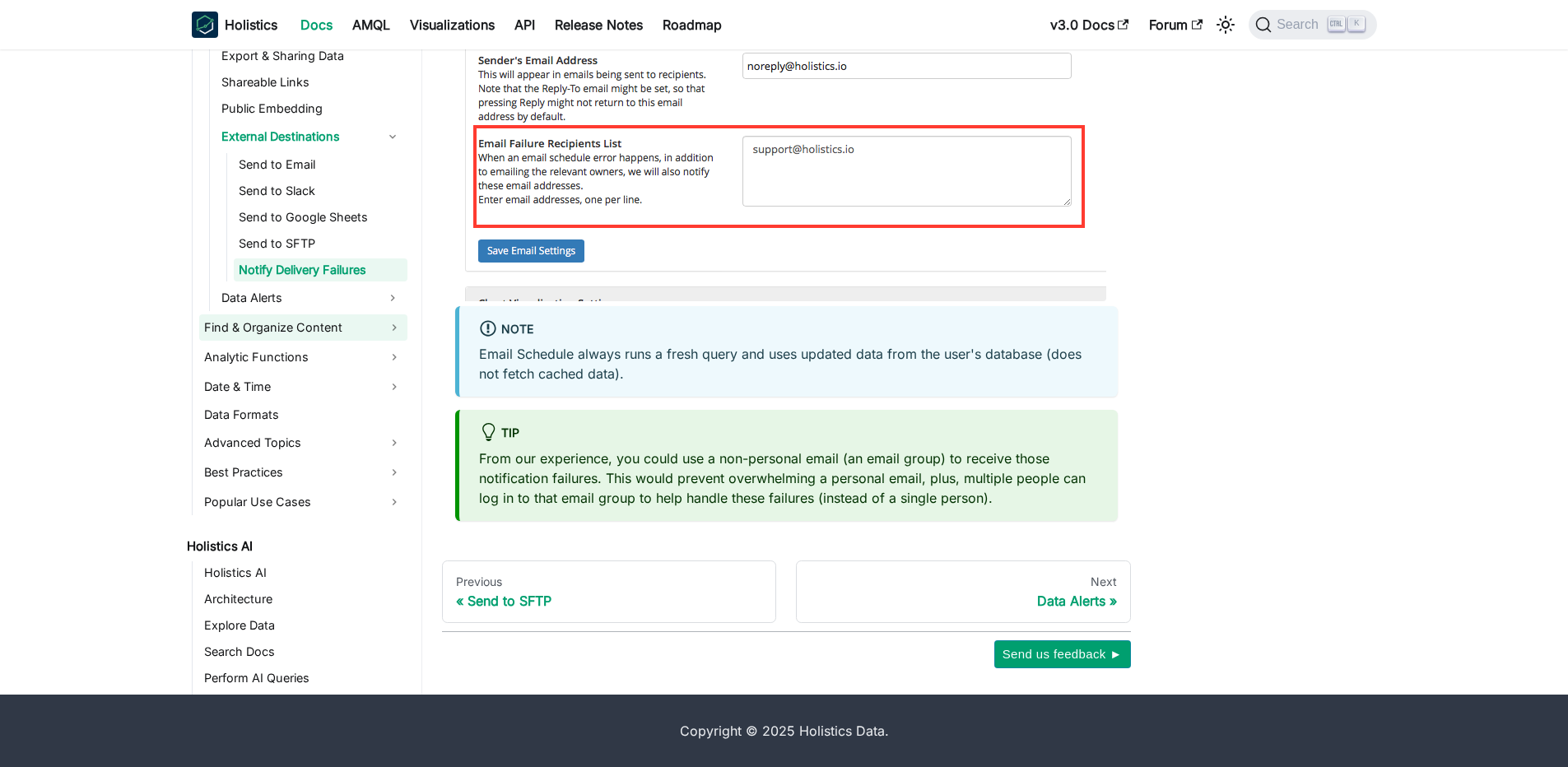
click at [316, 334] on link "Find & Organize Content" at bounding box center [303, 327] width 208 height 26
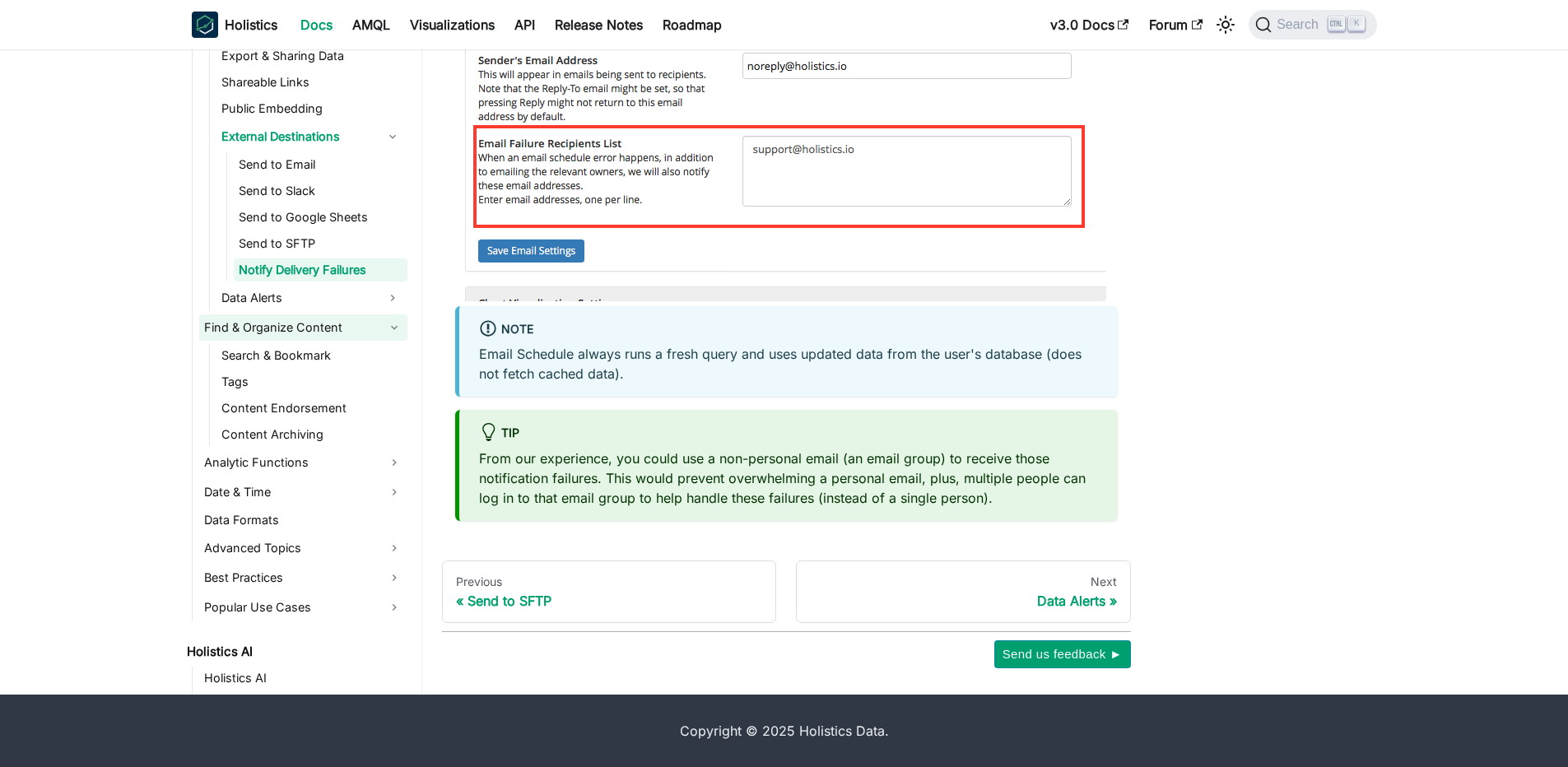
click at [316, 334] on link "Find & Organize Content" at bounding box center [303, 327] width 208 height 26
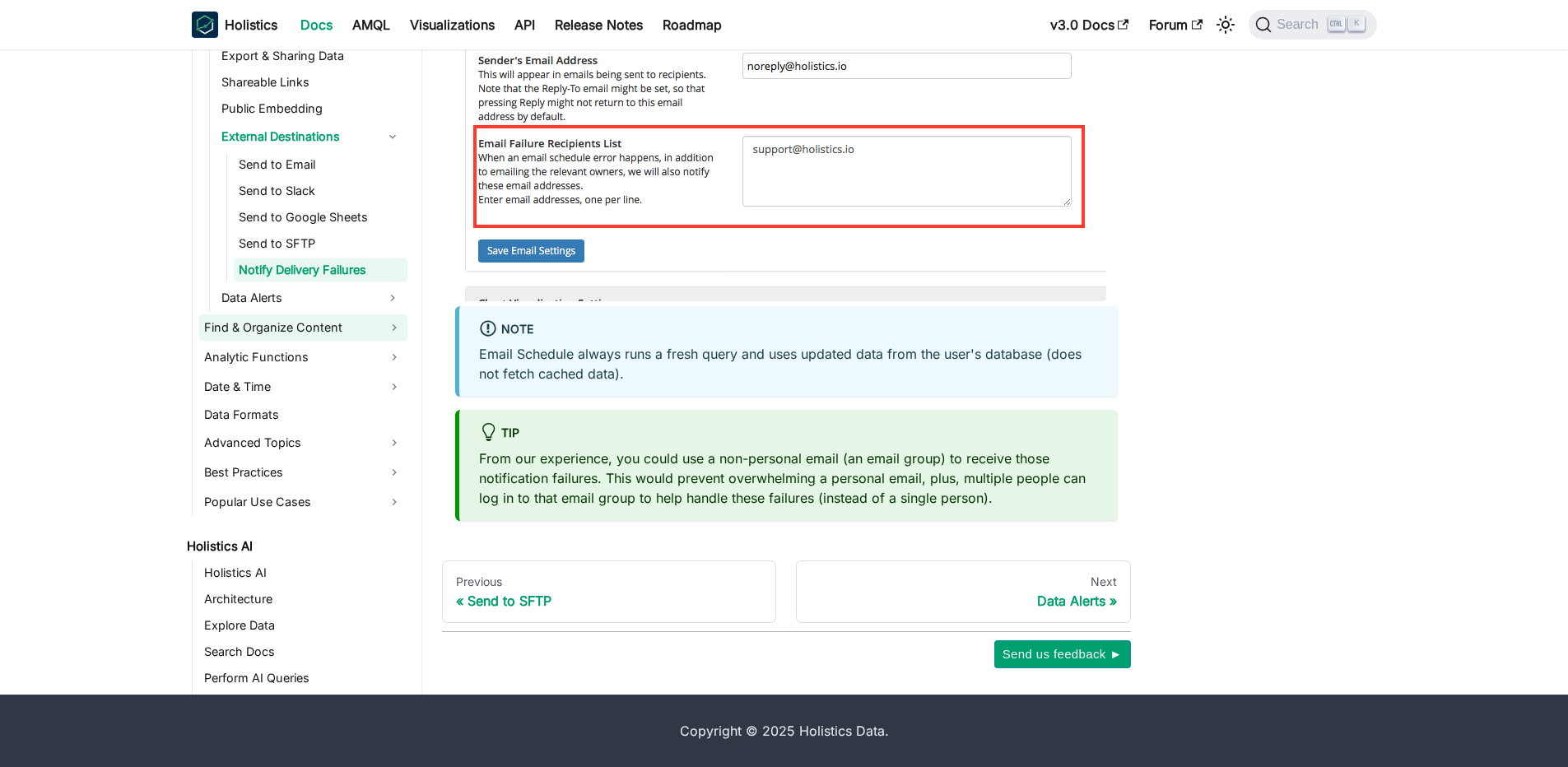
click at [316, 334] on link "Find & Organize Content" at bounding box center [303, 327] width 208 height 26
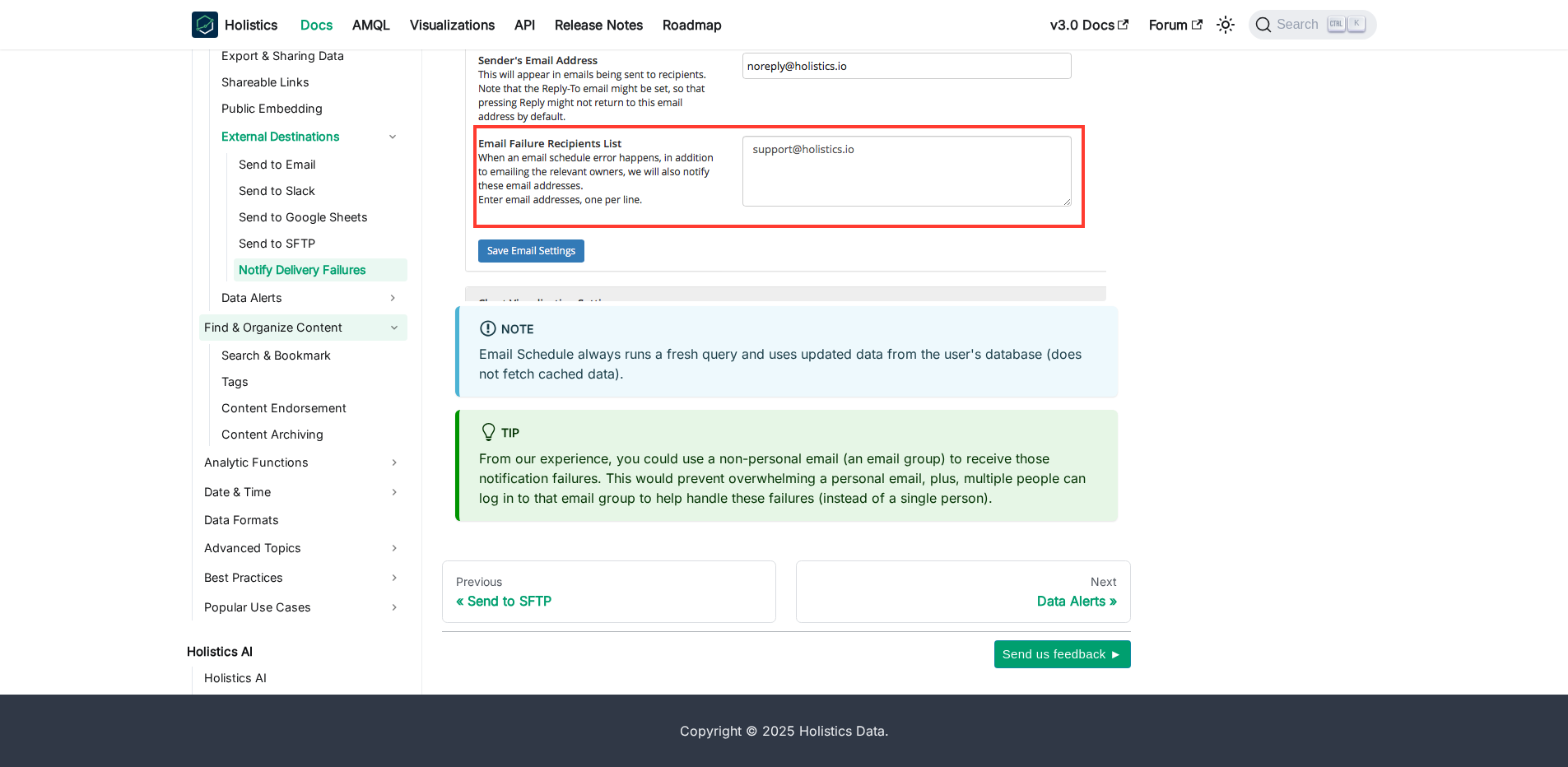
click at [329, 329] on link "Find & Organize Content" at bounding box center [303, 327] width 208 height 26
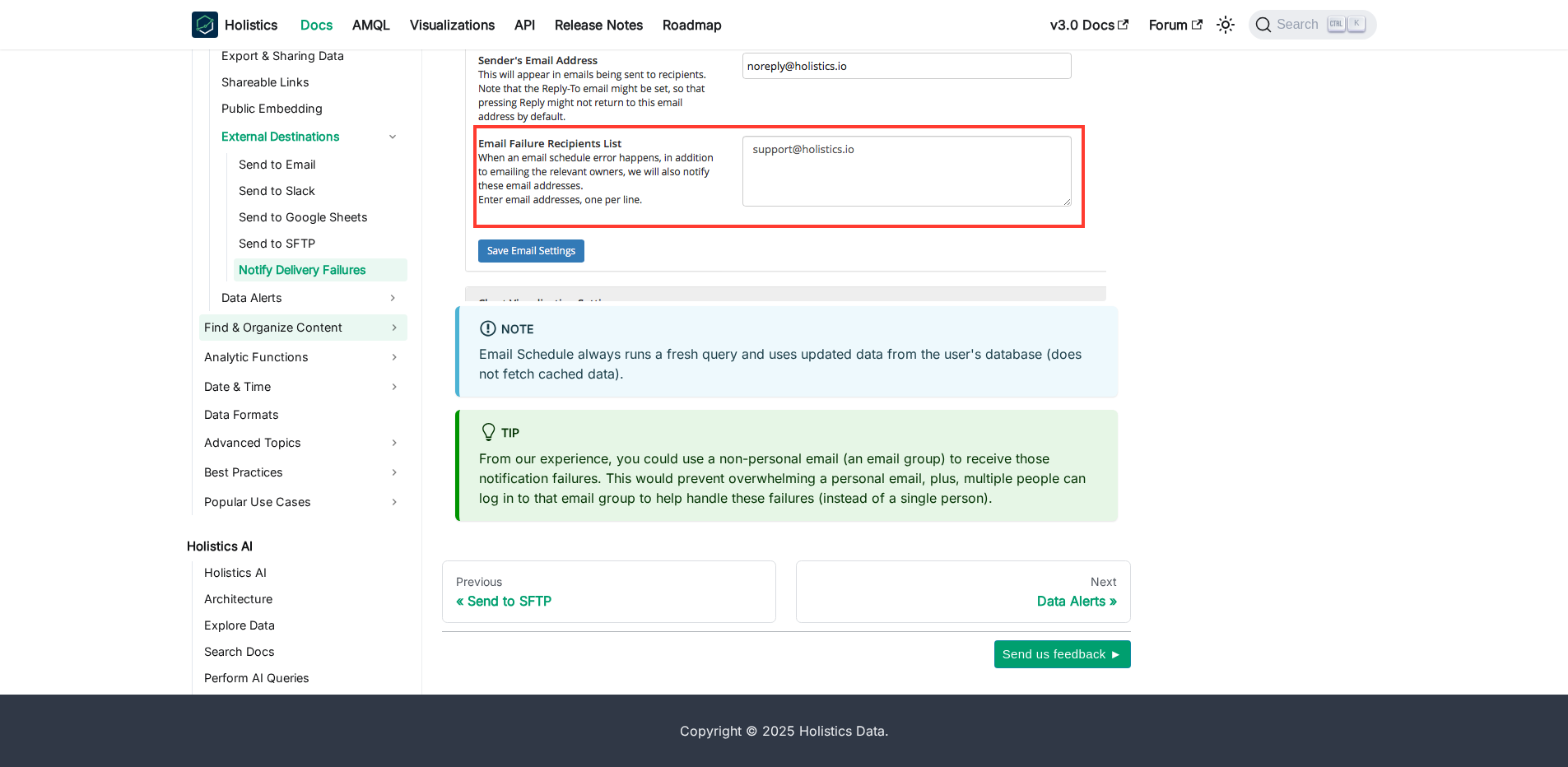
click at [329, 329] on link "Find & Organize Content" at bounding box center [303, 327] width 208 height 26
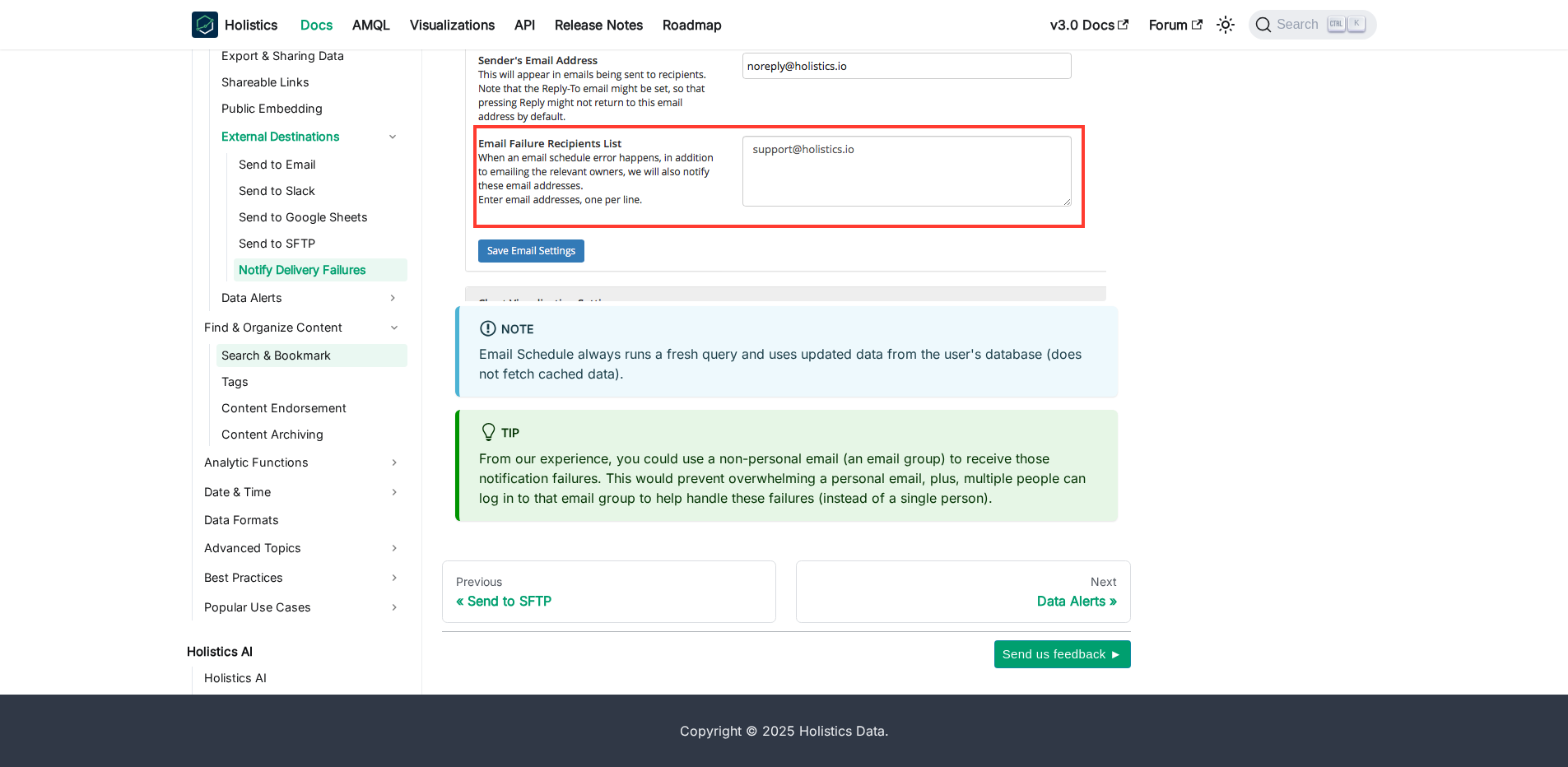
click at [299, 355] on link "Search & Bookmark" at bounding box center [312, 355] width 191 height 23
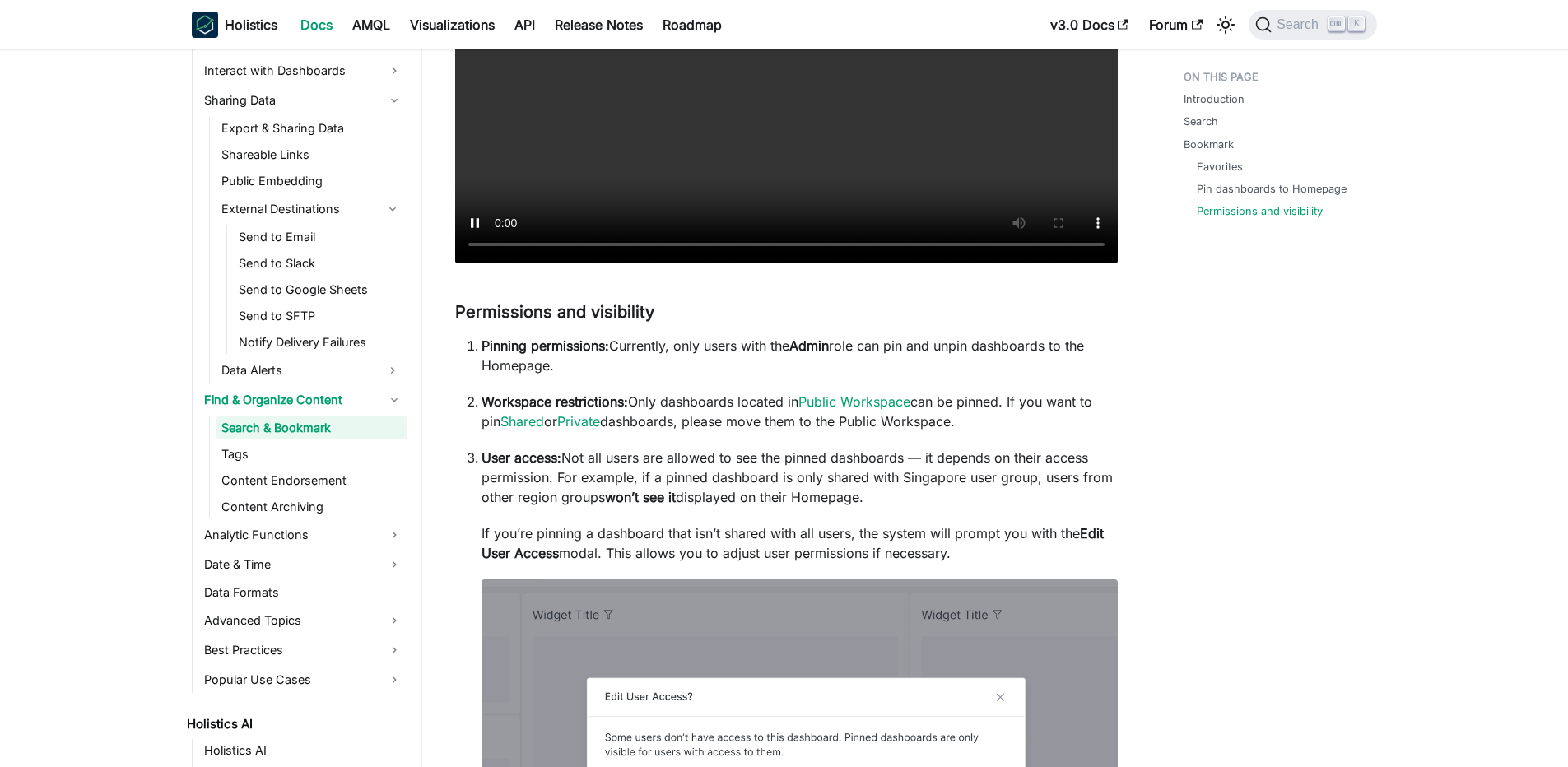
scroll to position [1976, 0]
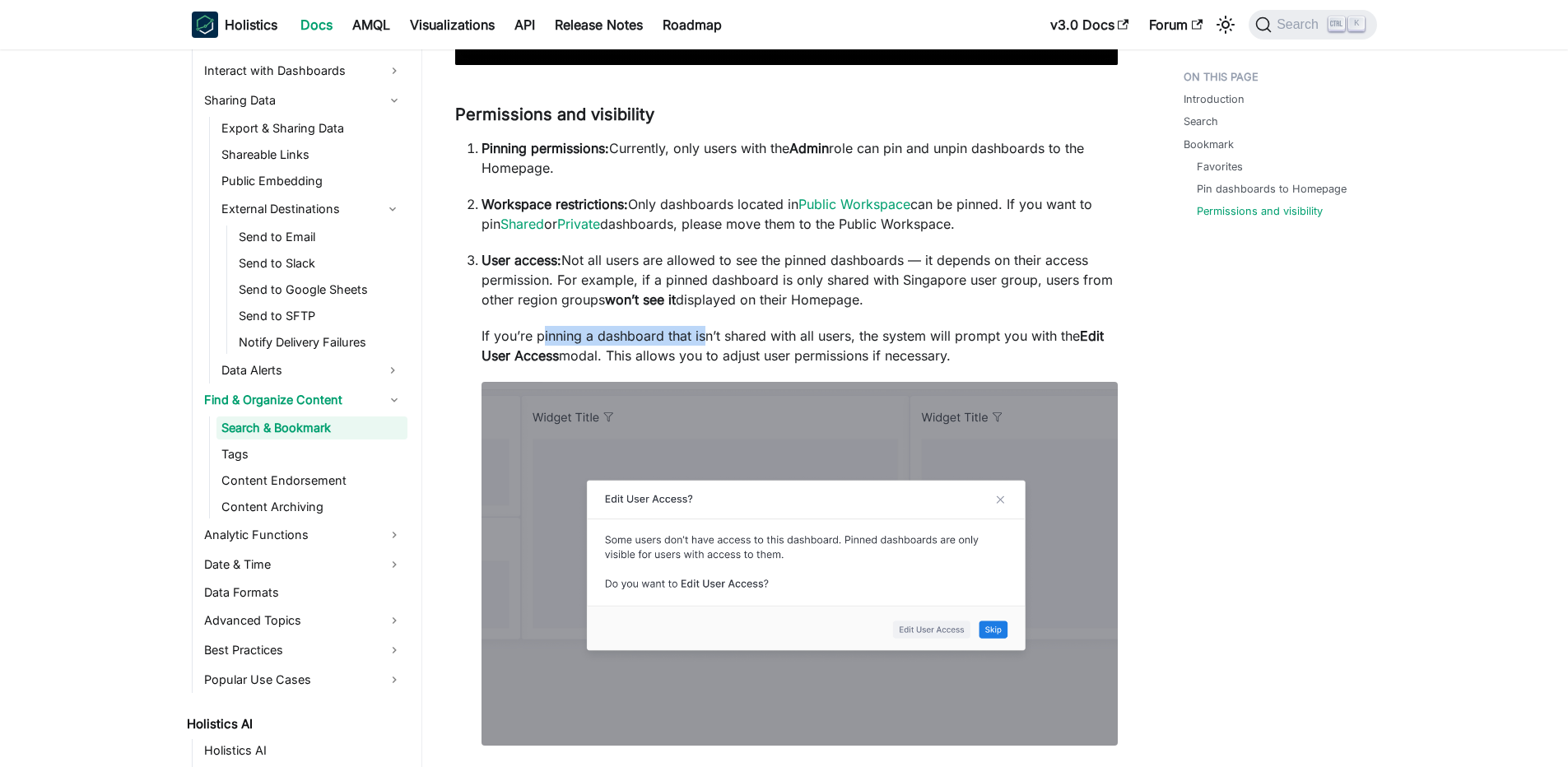
drag, startPoint x: 544, startPoint y: 335, endPoint x: 707, endPoint y: 327, distance: 163.2
click at [707, 327] on p "If you’re pinning a dashboard that isn’t shared with all users, the system will…" at bounding box center [799, 345] width 636 height 39
click at [707, 330] on p "If you’re pinning a dashboard that isn’t shared with all users, the system will…" at bounding box center [799, 345] width 636 height 39
click at [707, 330] on p "If you’re pinning a dashboard that isn’t shared with all users, the system will…" at bounding box center [799, 345] width 636 height 39
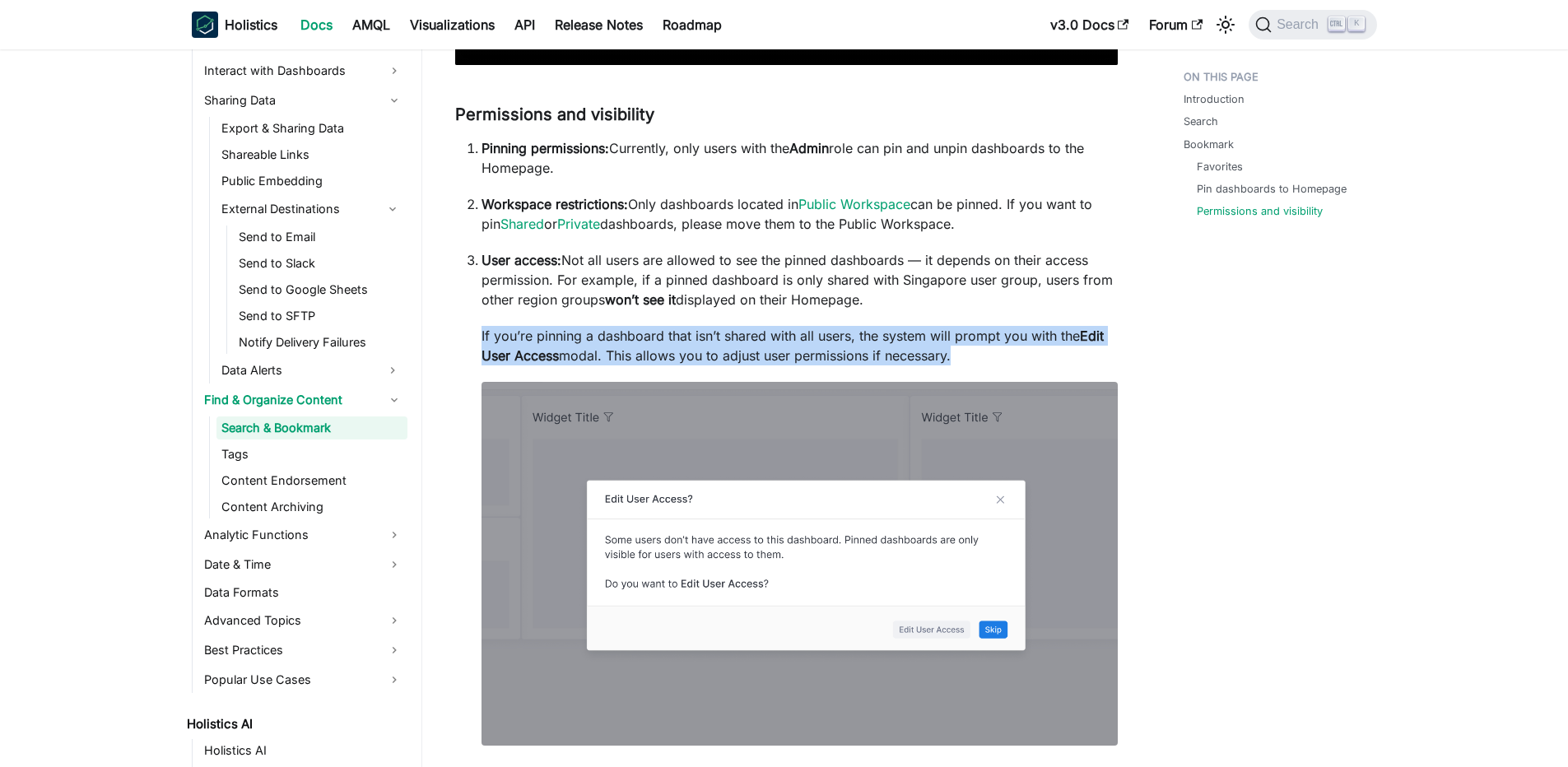
click at [707, 330] on p "If you’re pinning a dashboard that isn’t shared with all users, the system will…" at bounding box center [799, 345] width 636 height 39
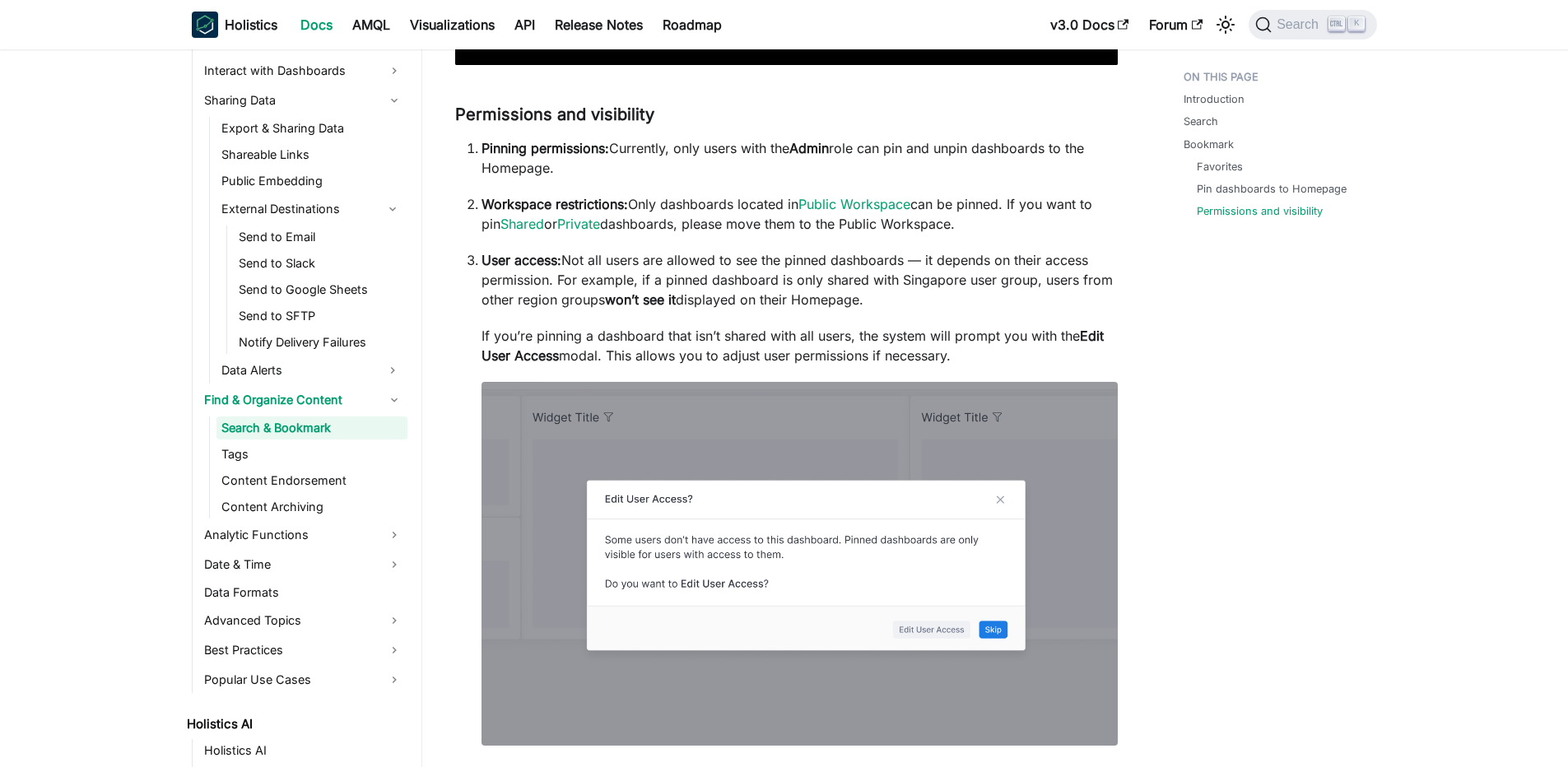
click at [719, 313] on li "User access: Not all users are allowed to see the pinned dashboards — it depend…" at bounding box center [799, 500] width 636 height 500
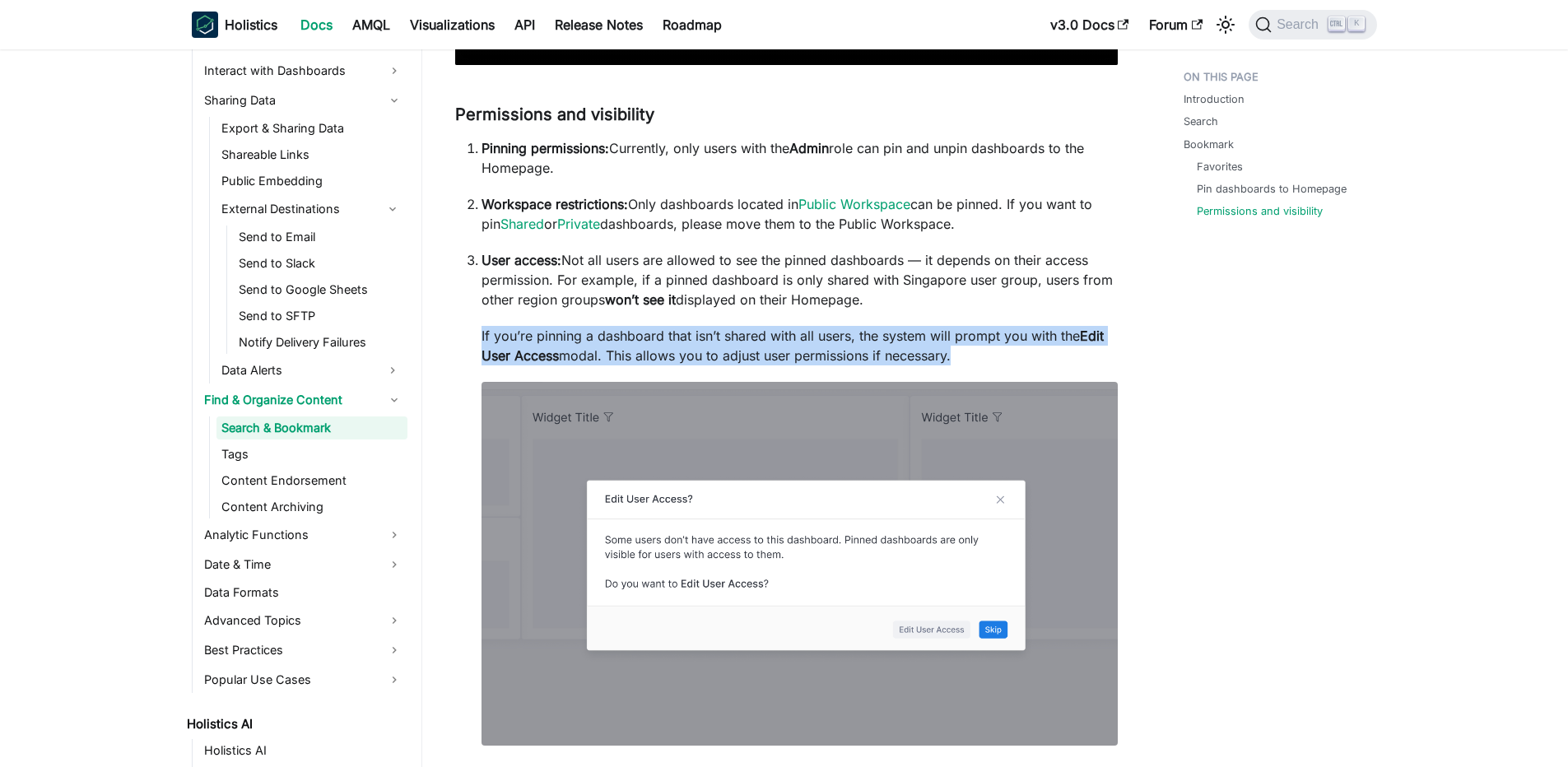
click at [719, 313] on li "User access: Not all users are allowed to see the pinned dashboards — it depend…" at bounding box center [799, 500] width 636 height 500
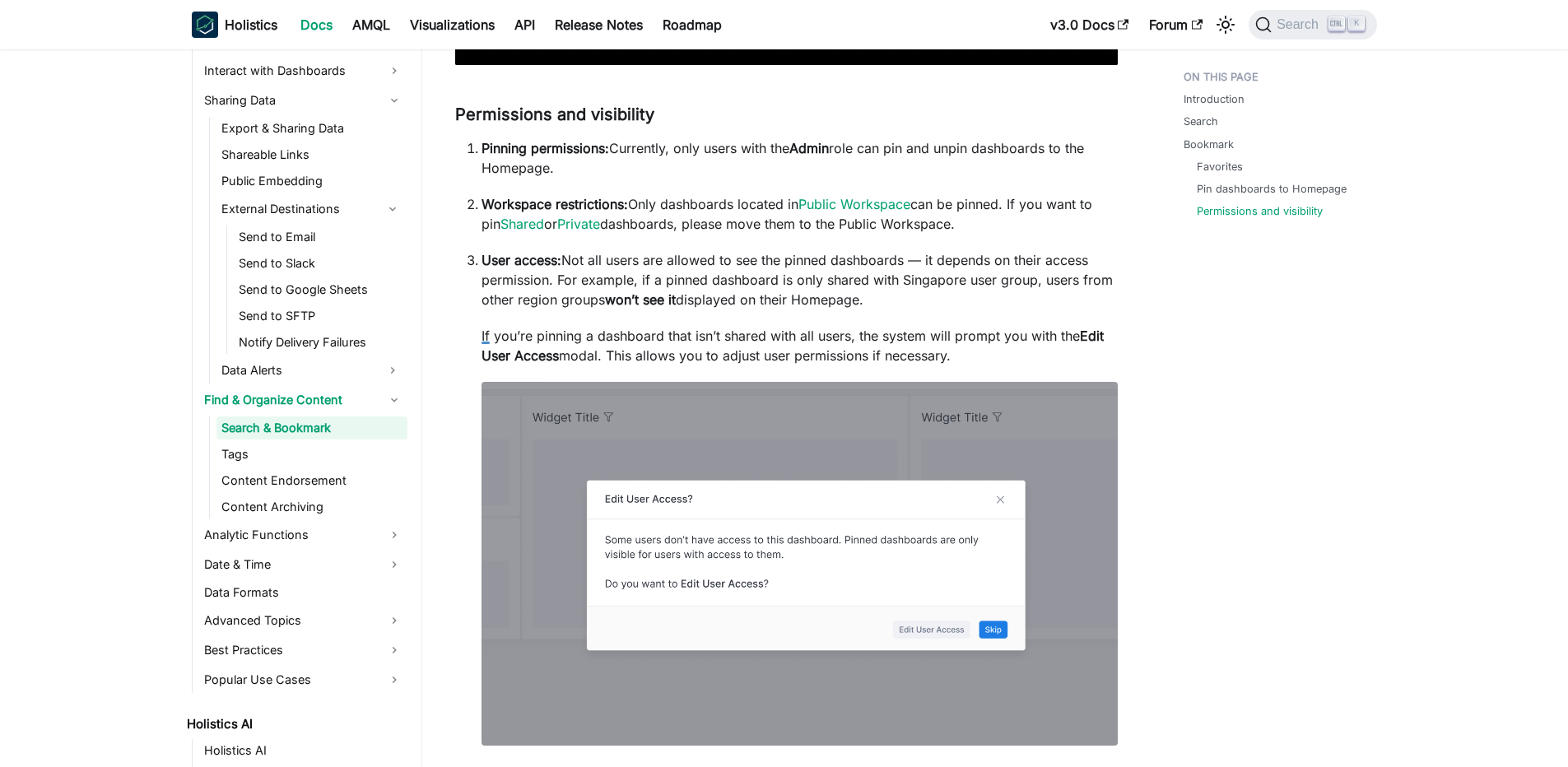
click at [799, 280] on p "User access: Not all users are allowed to see the pinned dashboards — it depend…" at bounding box center [799, 279] width 636 height 59
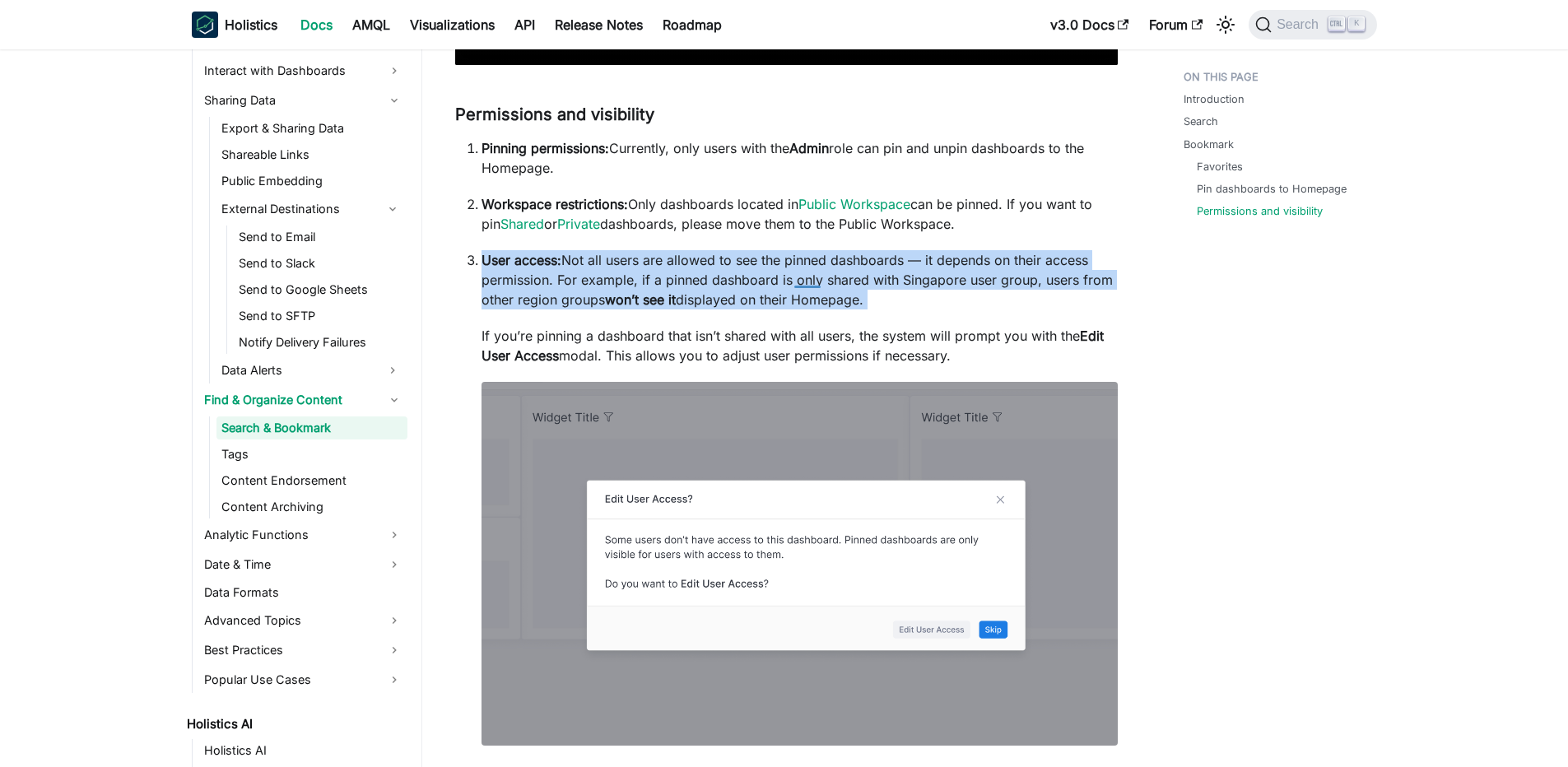
click at [799, 280] on p "User access: Not all users are allowed to see the pinned dashboards — it depend…" at bounding box center [799, 279] width 636 height 59
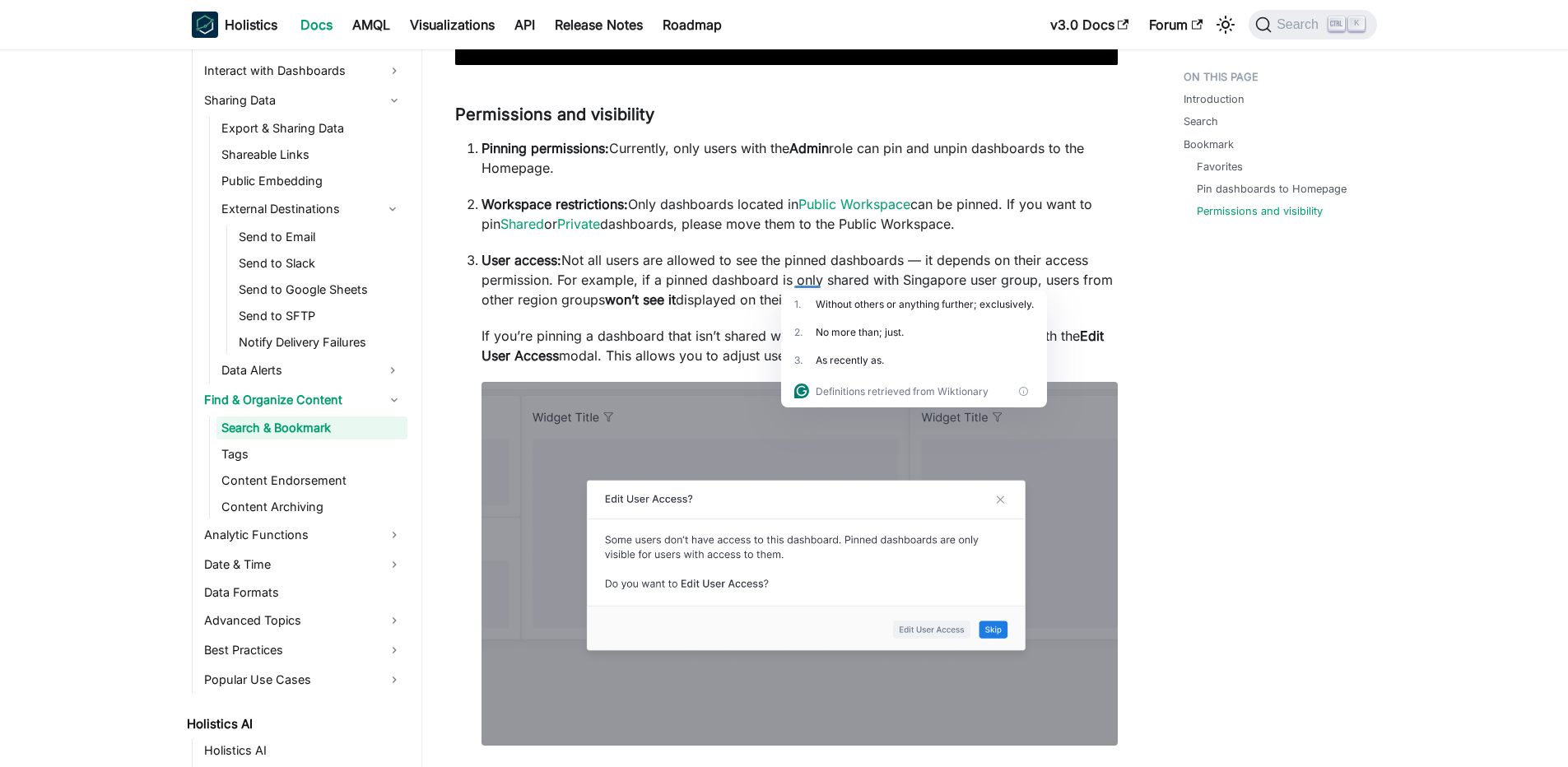
click at [715, 329] on p "If you’re pinning a dashboard that isn’t shared with all users, the system will…" at bounding box center [799, 345] width 636 height 39
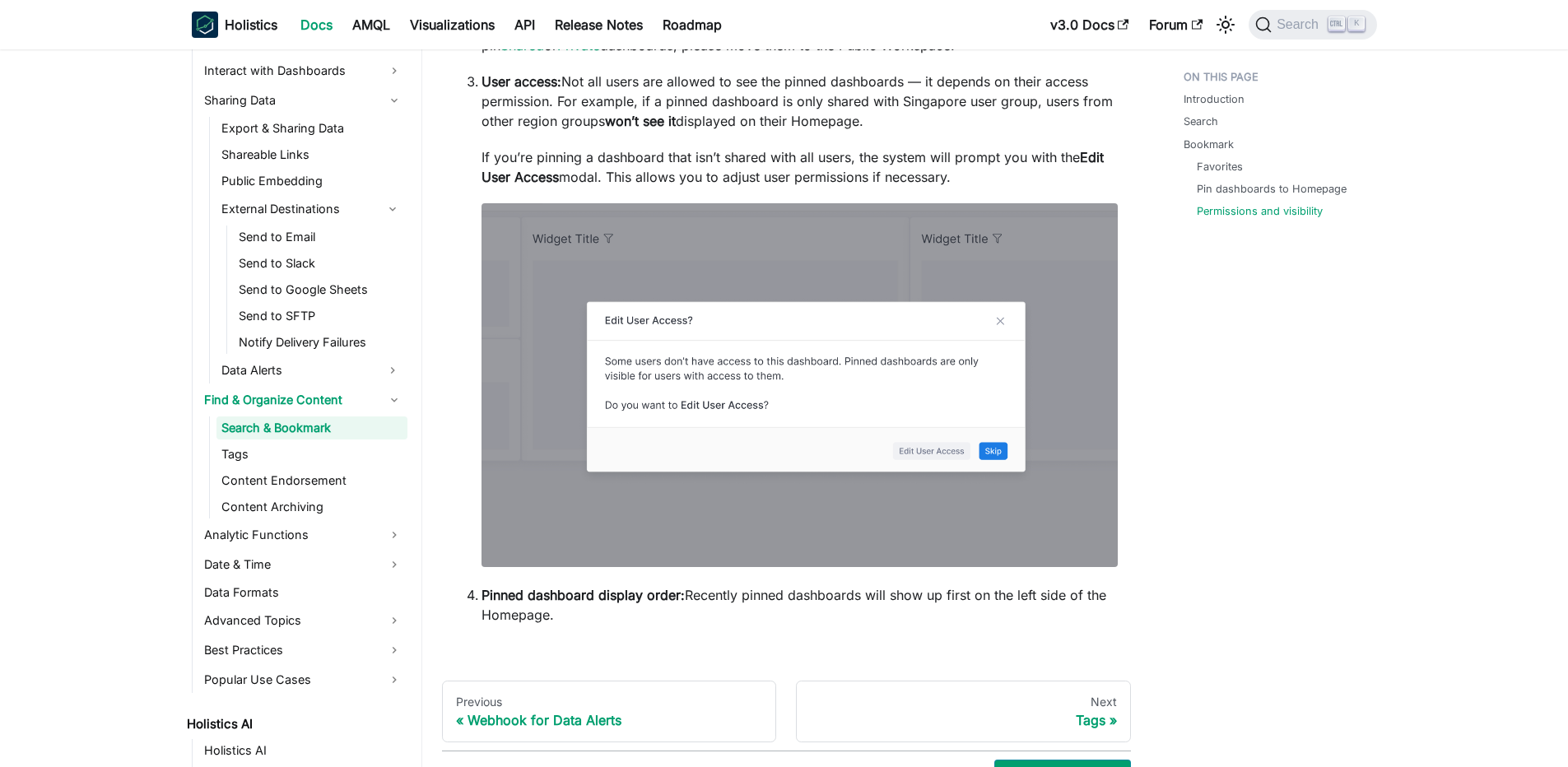
scroll to position [2274, 0]
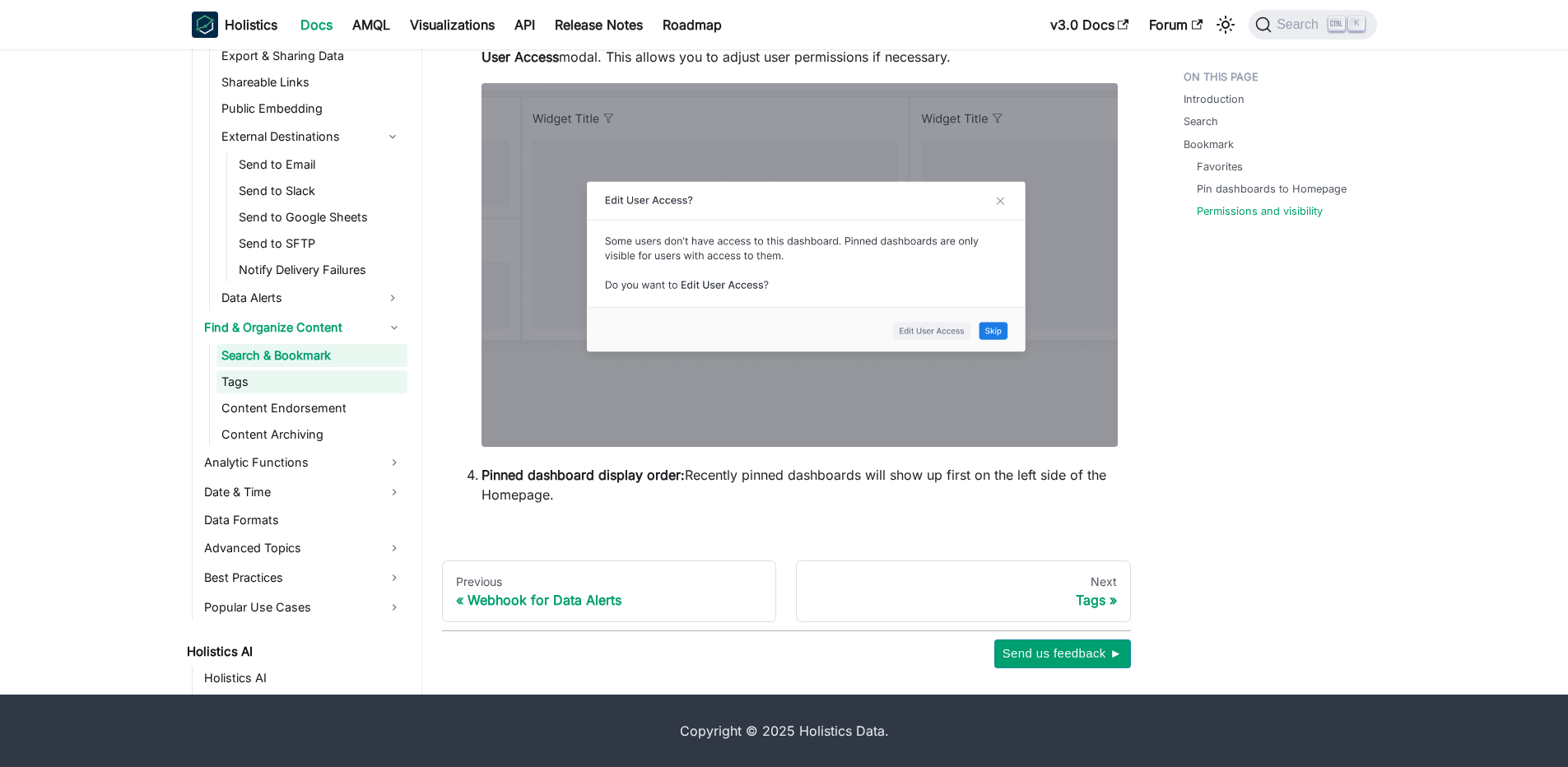
click at [325, 381] on link "Tags" at bounding box center [312, 382] width 191 height 23
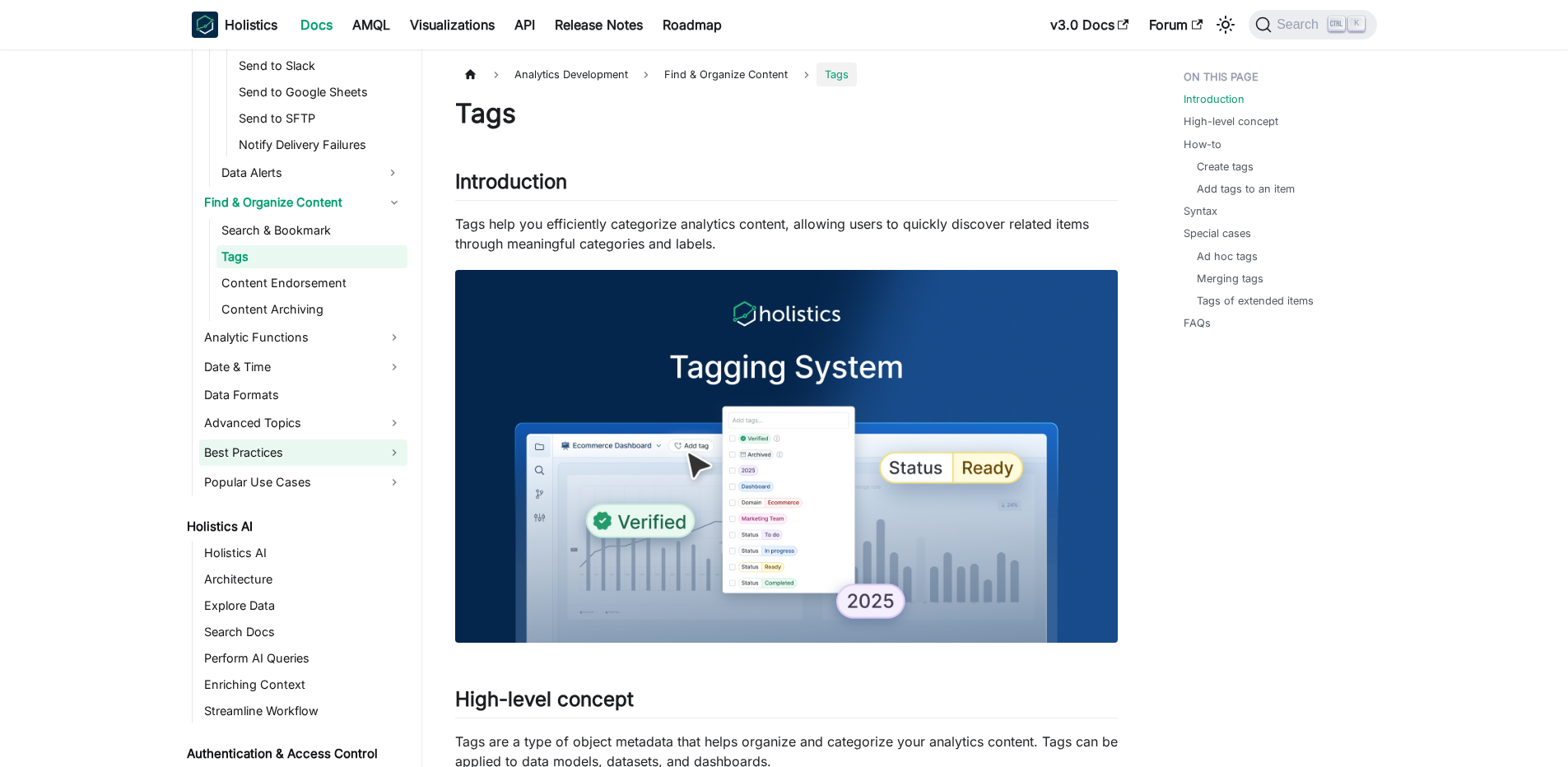
scroll to position [1056, 0]
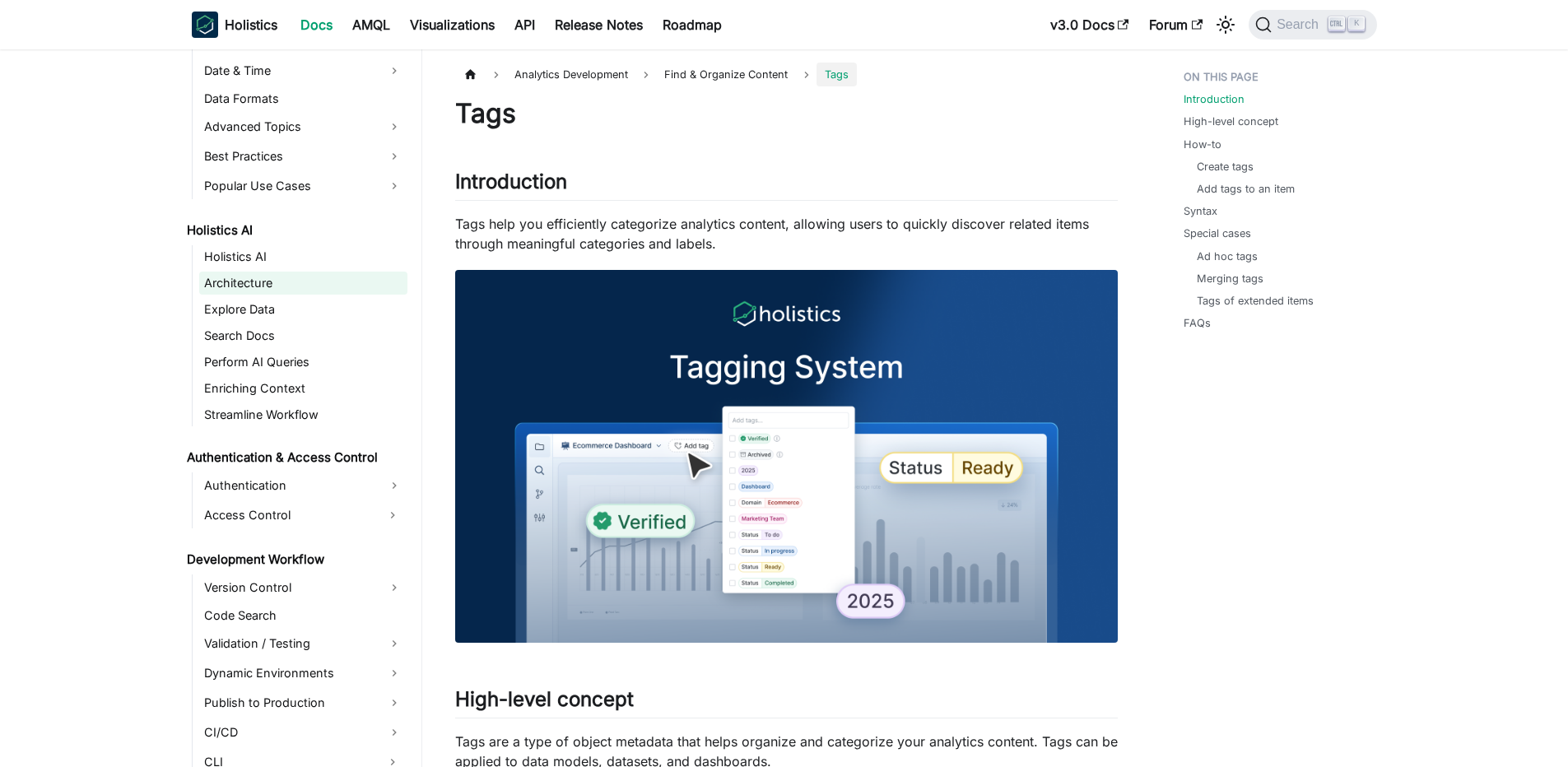
click at [318, 273] on link "Architecture" at bounding box center [303, 284] width 208 height 23
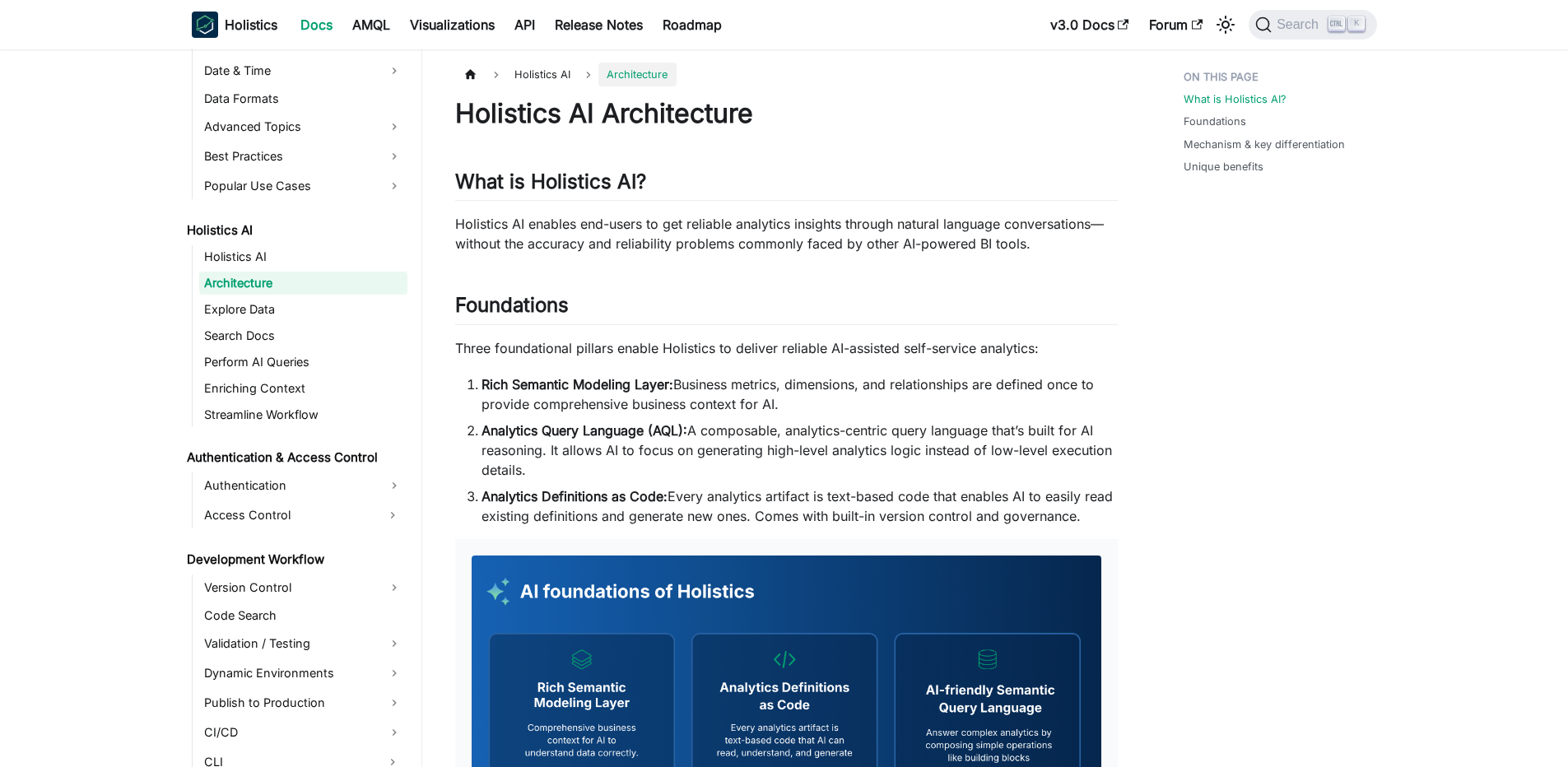
click at [313, 349] on ul "Holistics AI Architecture Explore Data Search Docs Perform AI Queries Enriching…" at bounding box center [299, 335] width 216 height 182
click at [319, 339] on link "Search Docs" at bounding box center [303, 336] width 208 height 23
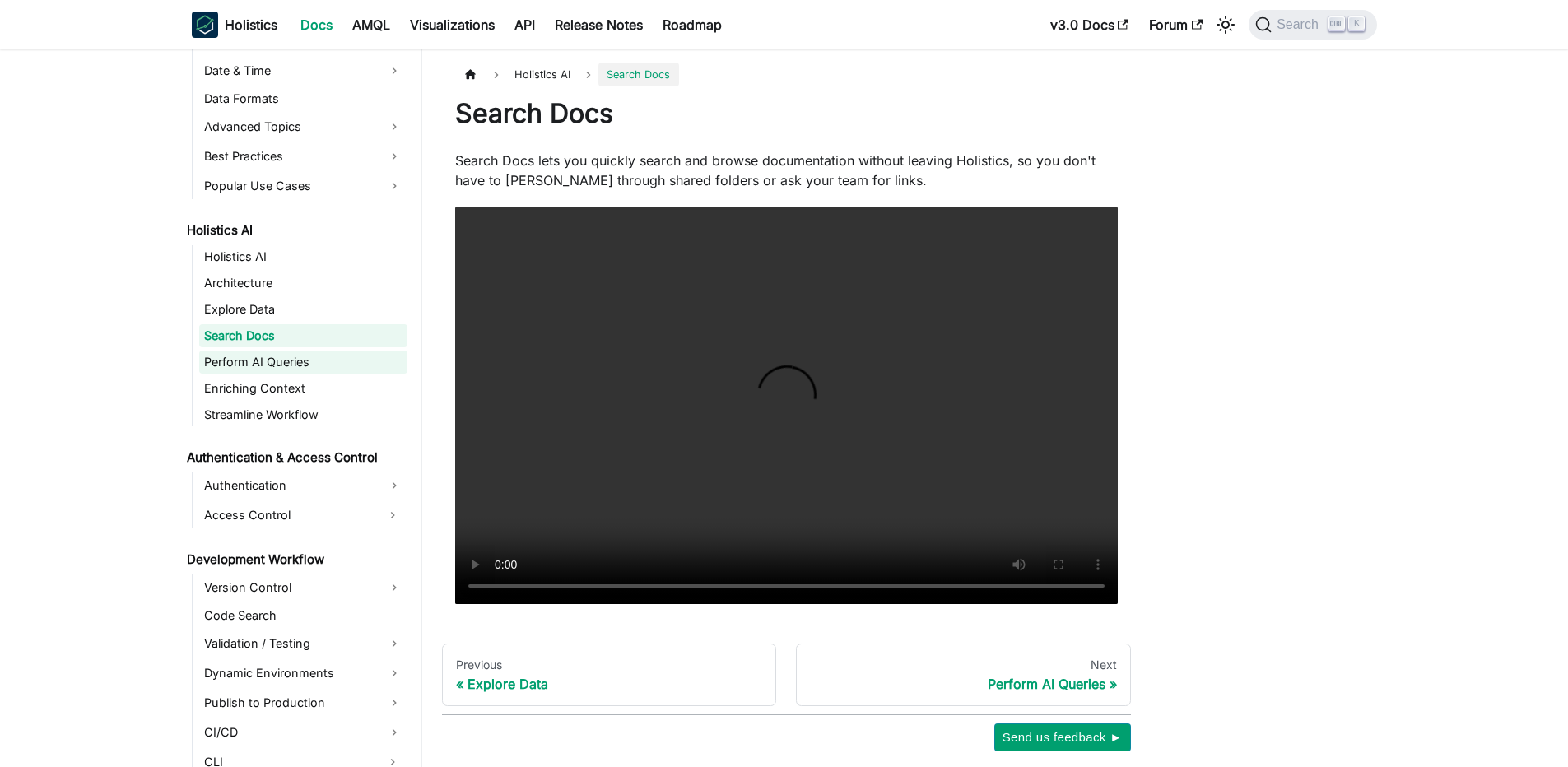
click at [289, 371] on link "Perform AI Queries" at bounding box center [303, 362] width 208 height 23
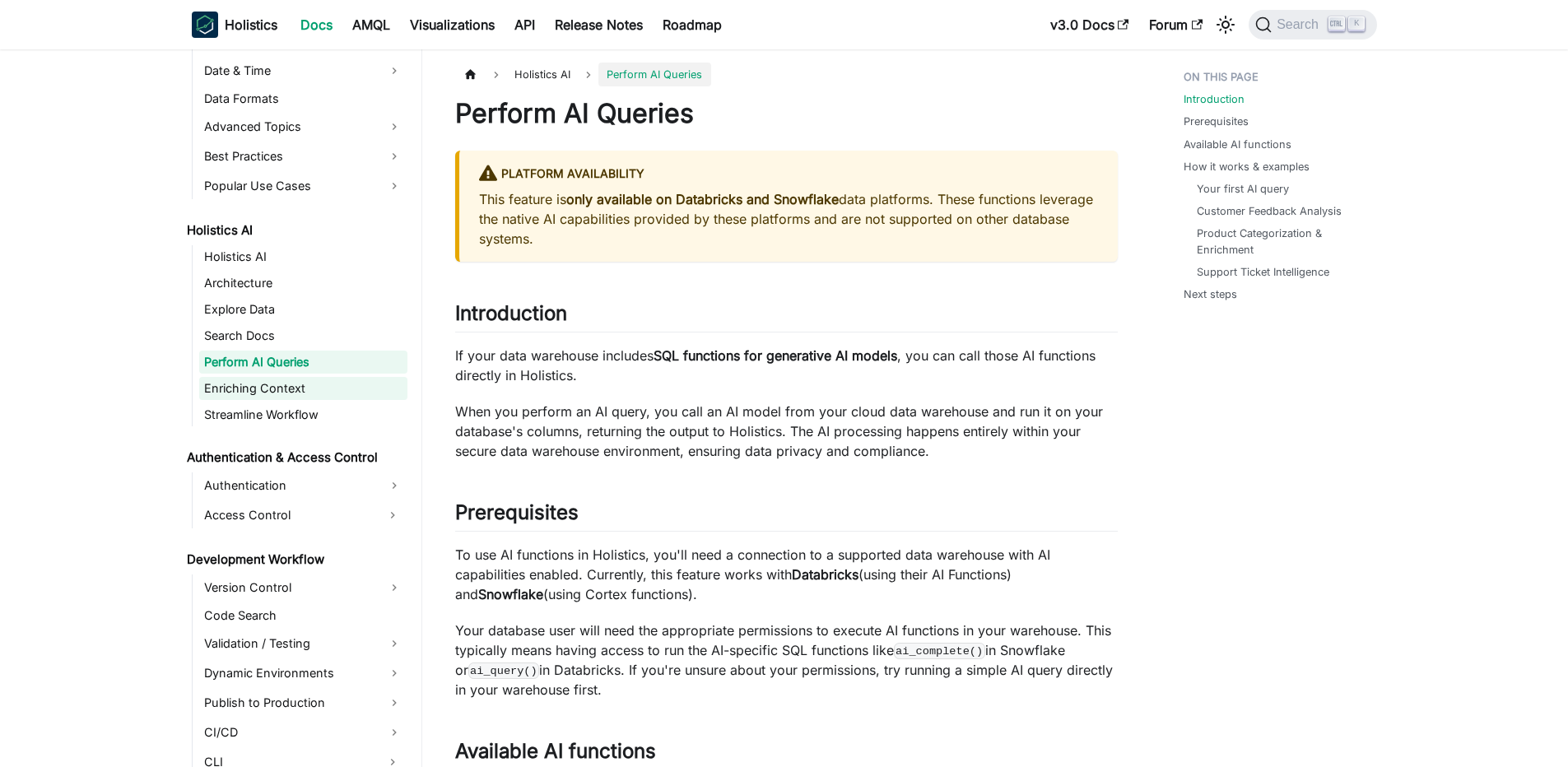
click at [288, 389] on link "Enriching Context" at bounding box center [303, 389] width 208 height 23
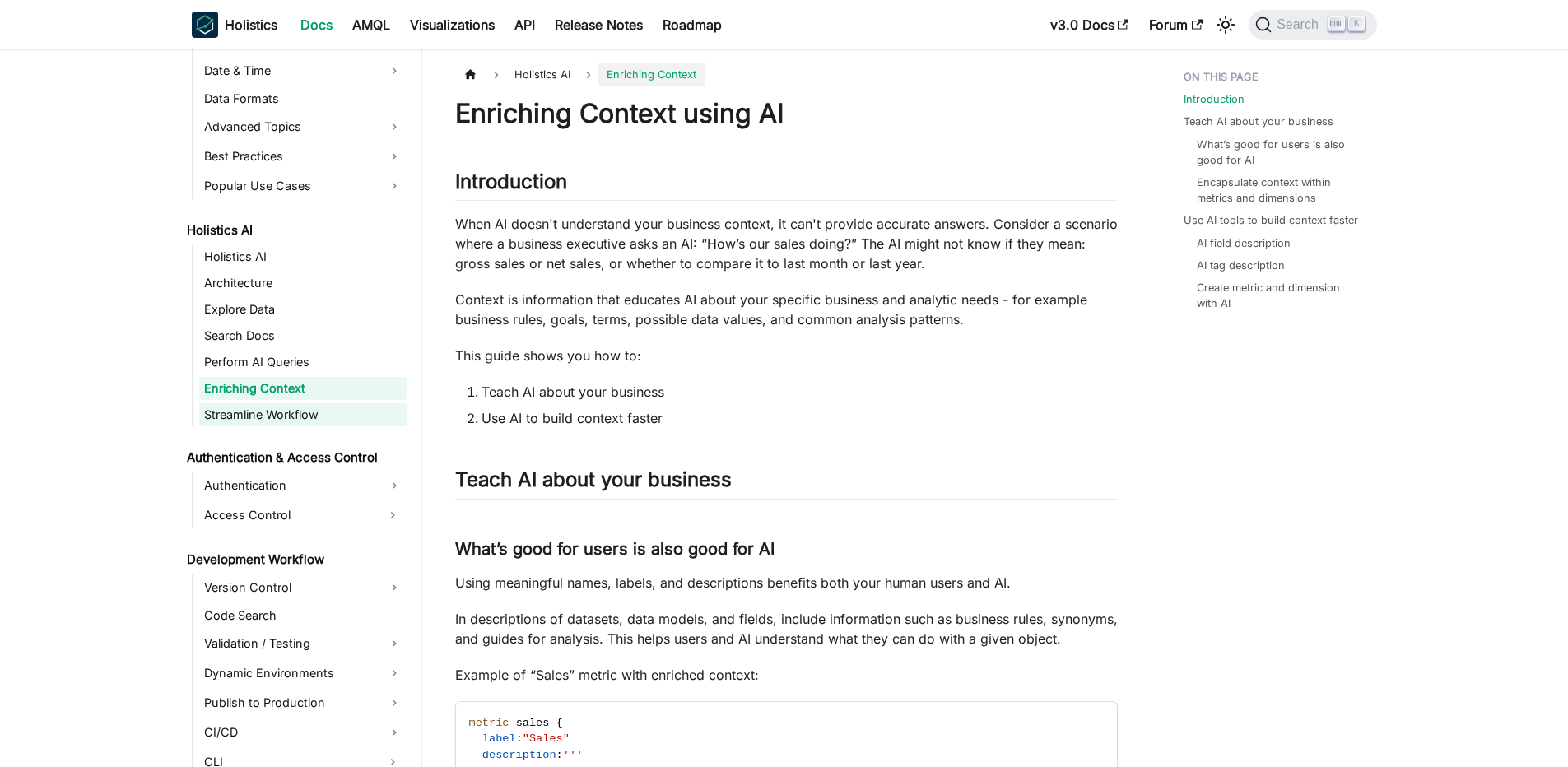
click at [288, 416] on link "Streamline Workflow" at bounding box center [303, 415] width 208 height 23
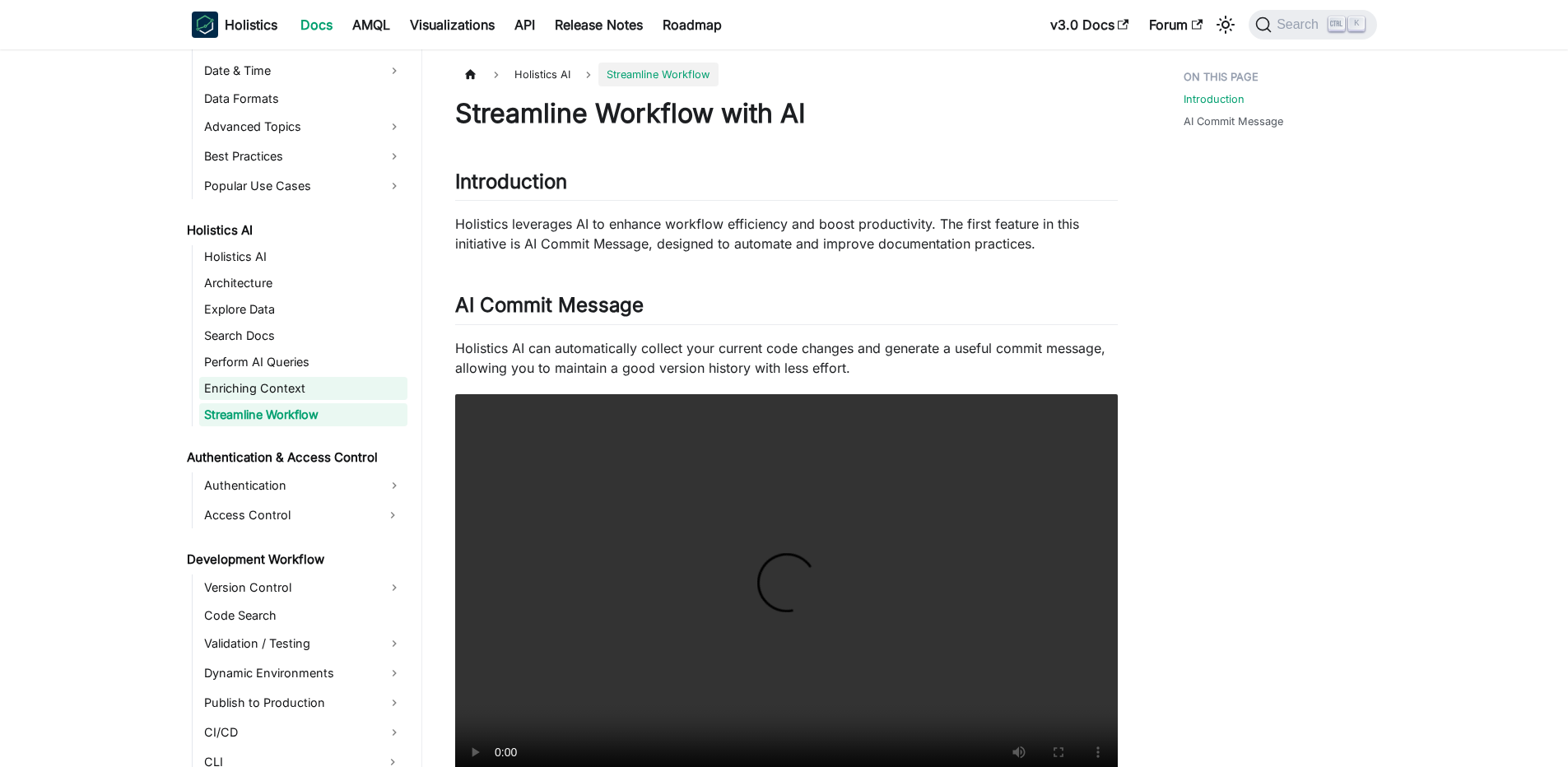
click at [289, 388] on link "Enriching Context" at bounding box center [303, 389] width 208 height 23
